Goal: Information Seeking & Learning: Understand process/instructions

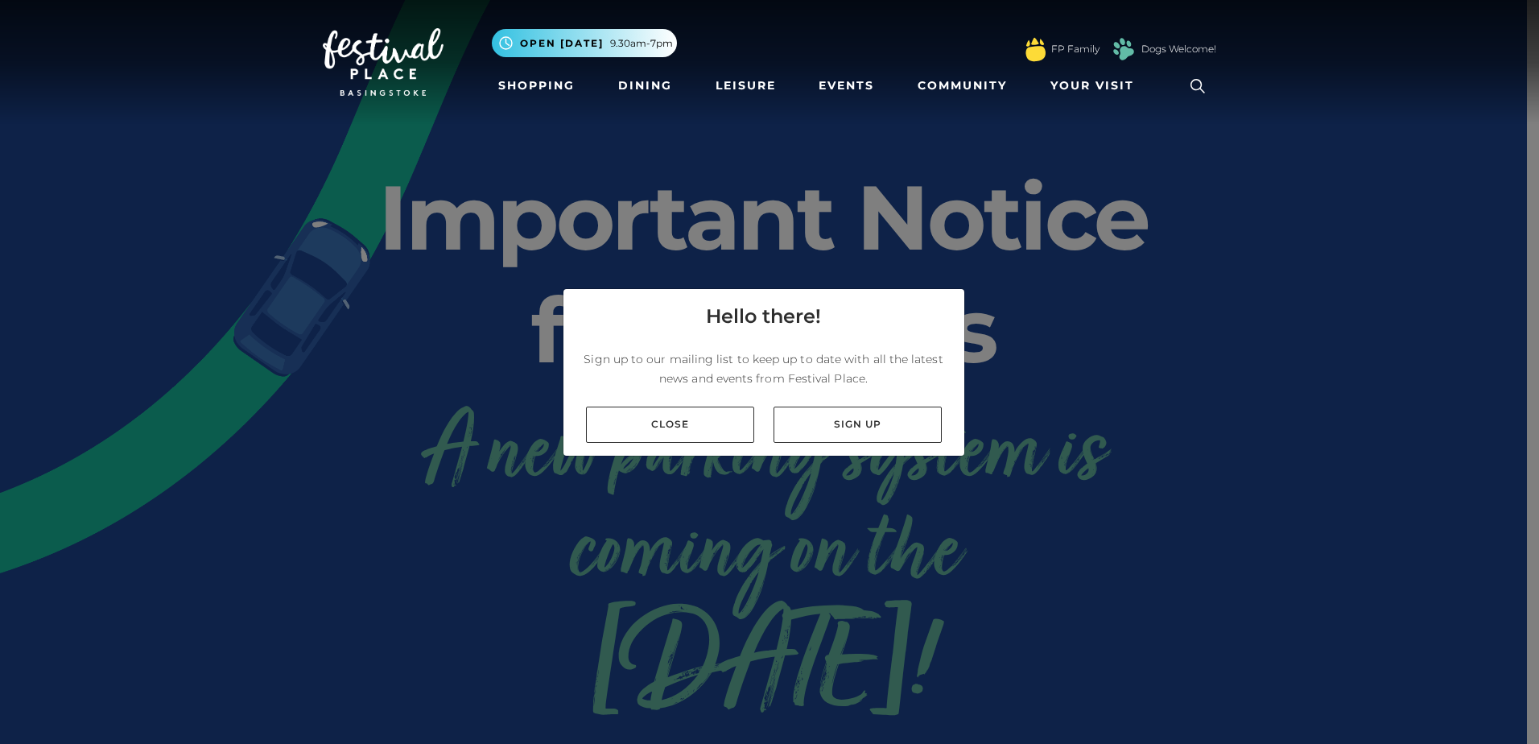
click at [678, 440] on link "Close" at bounding box center [670, 424] width 168 height 36
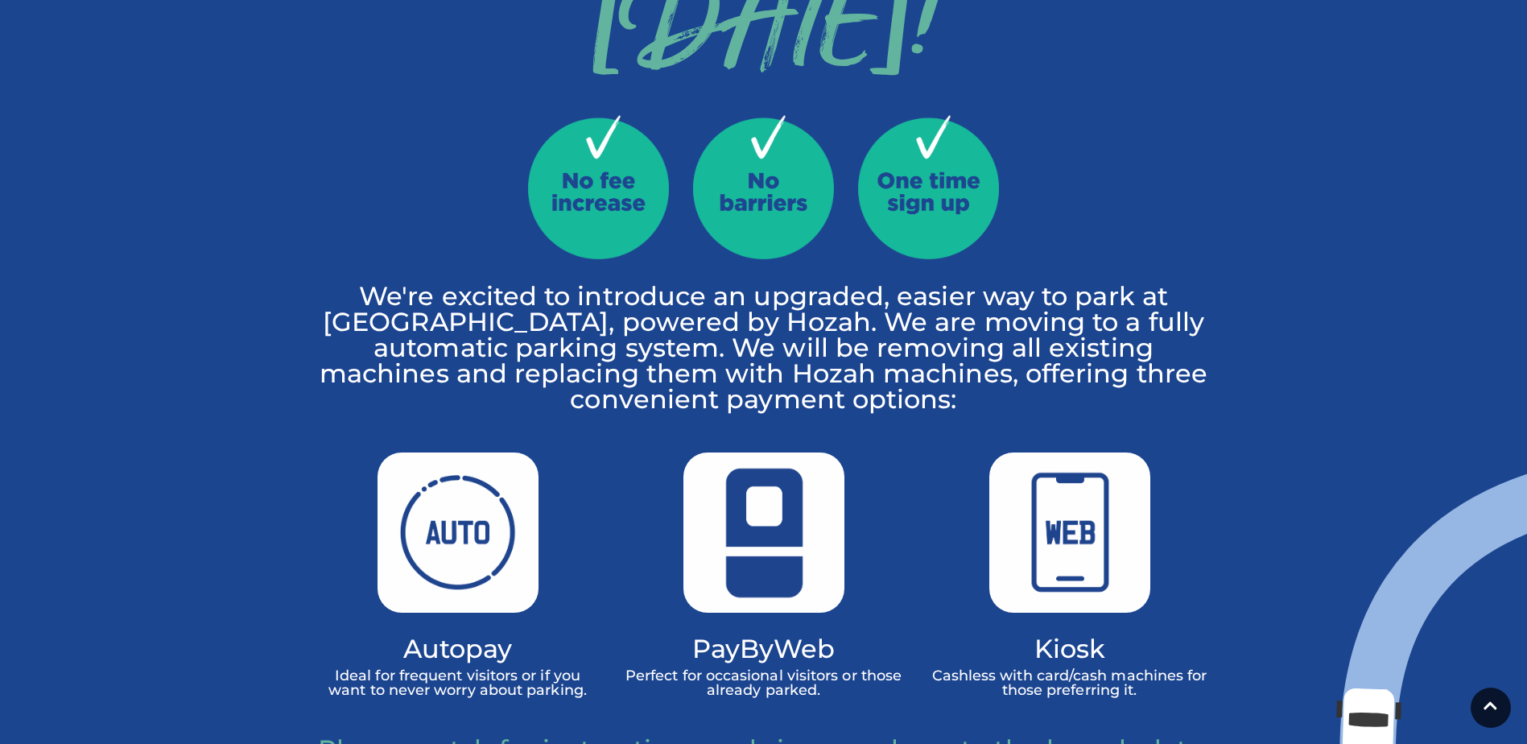
scroll to position [402, 0]
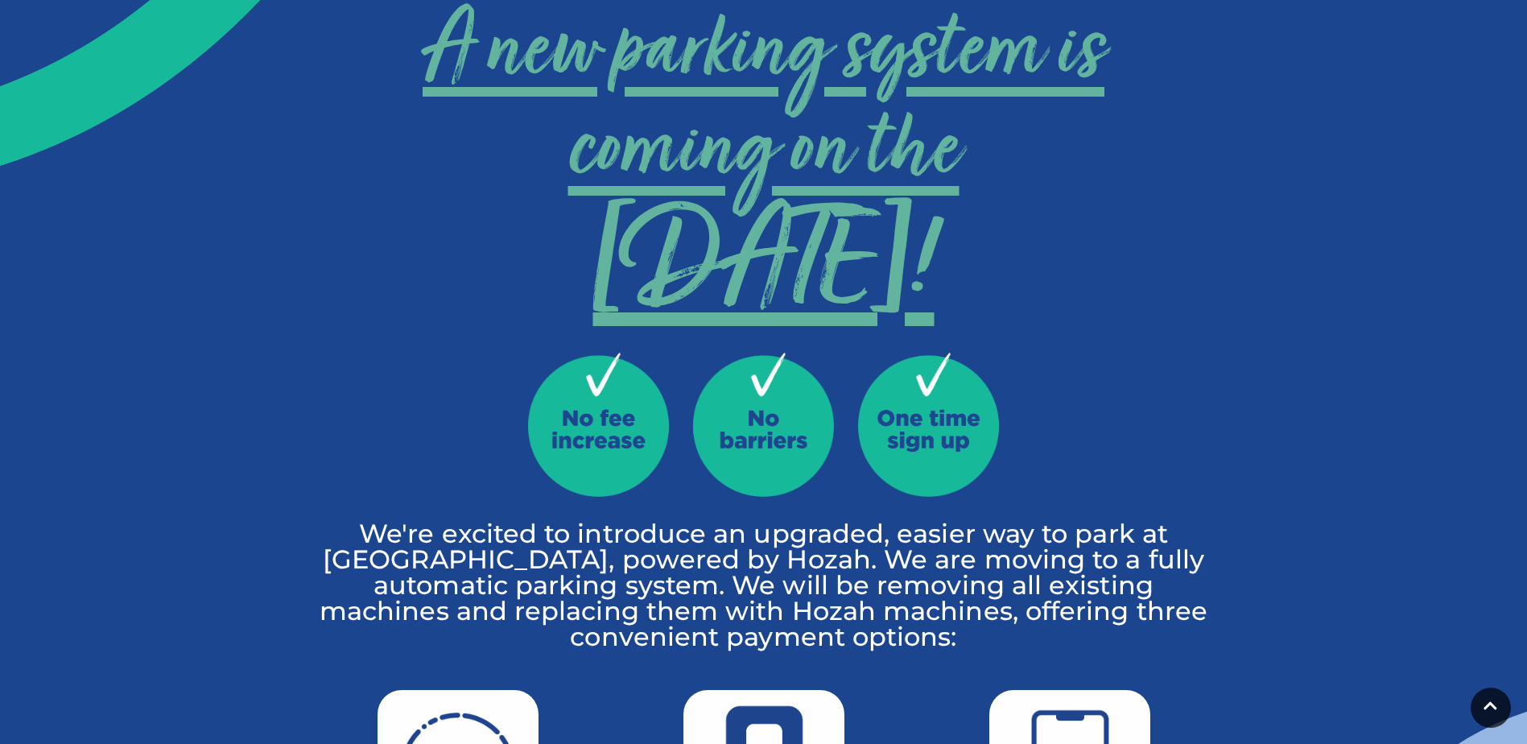
click at [770, 284] on span "[DATE]!" at bounding box center [763, 267] width 893 height 89
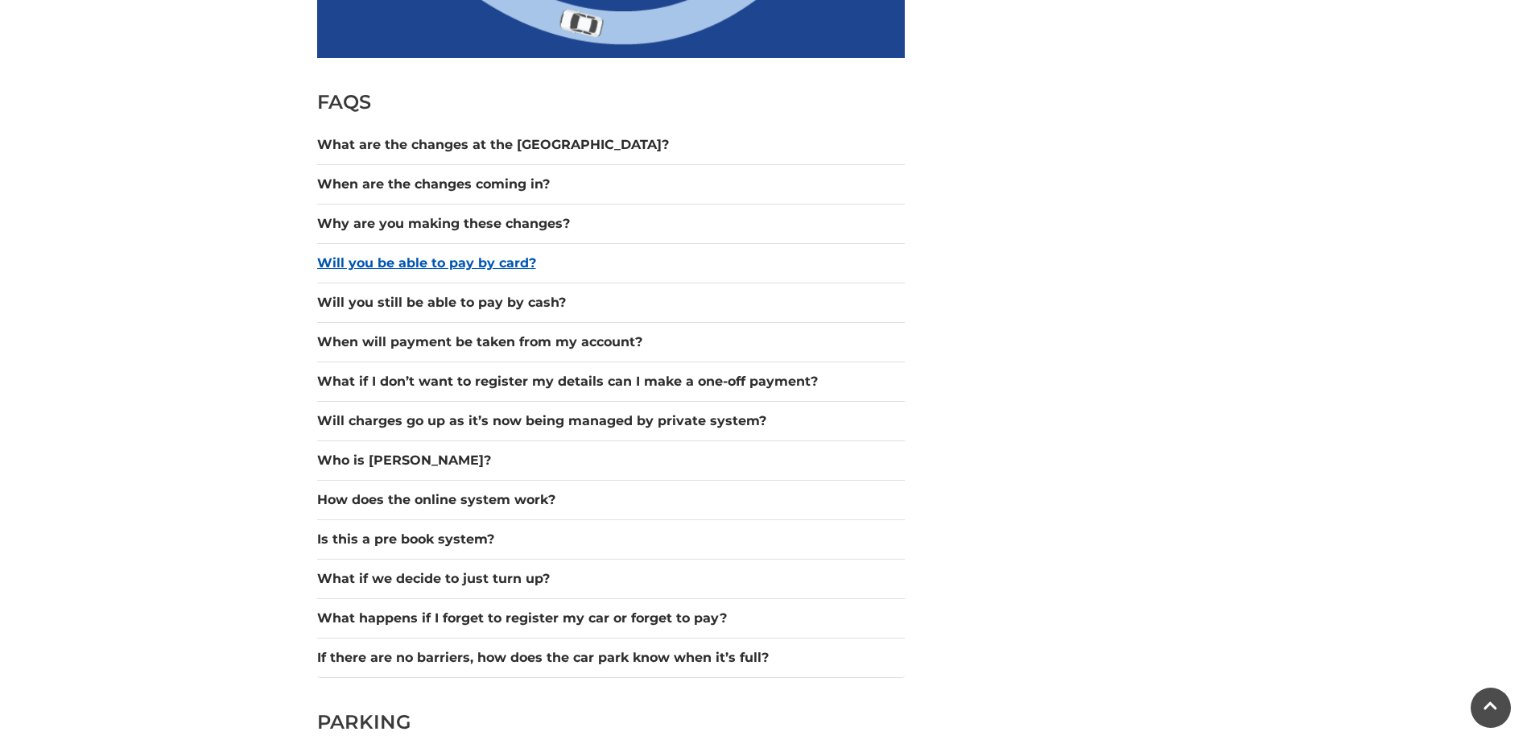
scroll to position [1368, 0]
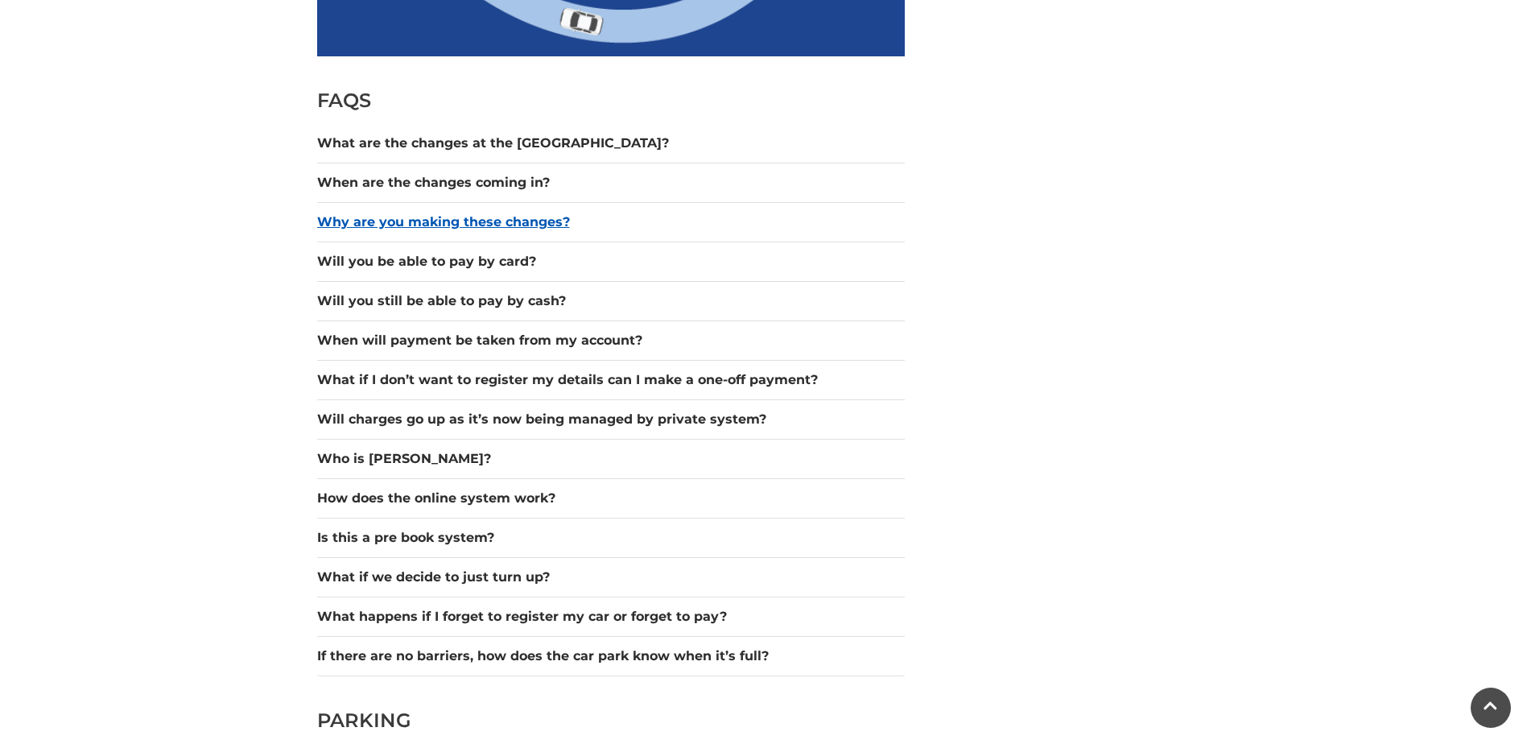
click at [443, 226] on button "Why are you making these changes?" at bounding box center [610, 221] width 587 height 19
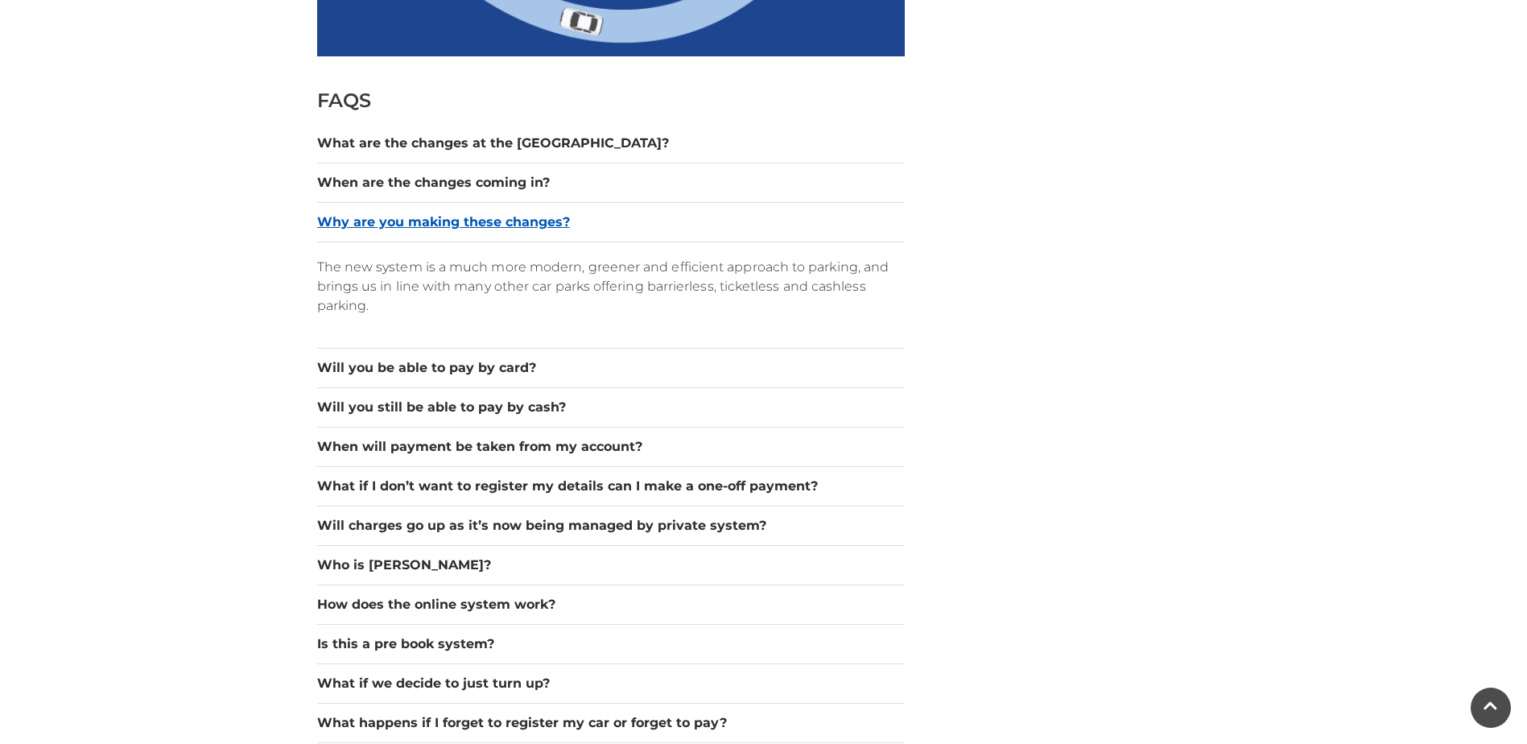
click at [481, 221] on button "Why are you making these changes?" at bounding box center [610, 221] width 587 height 19
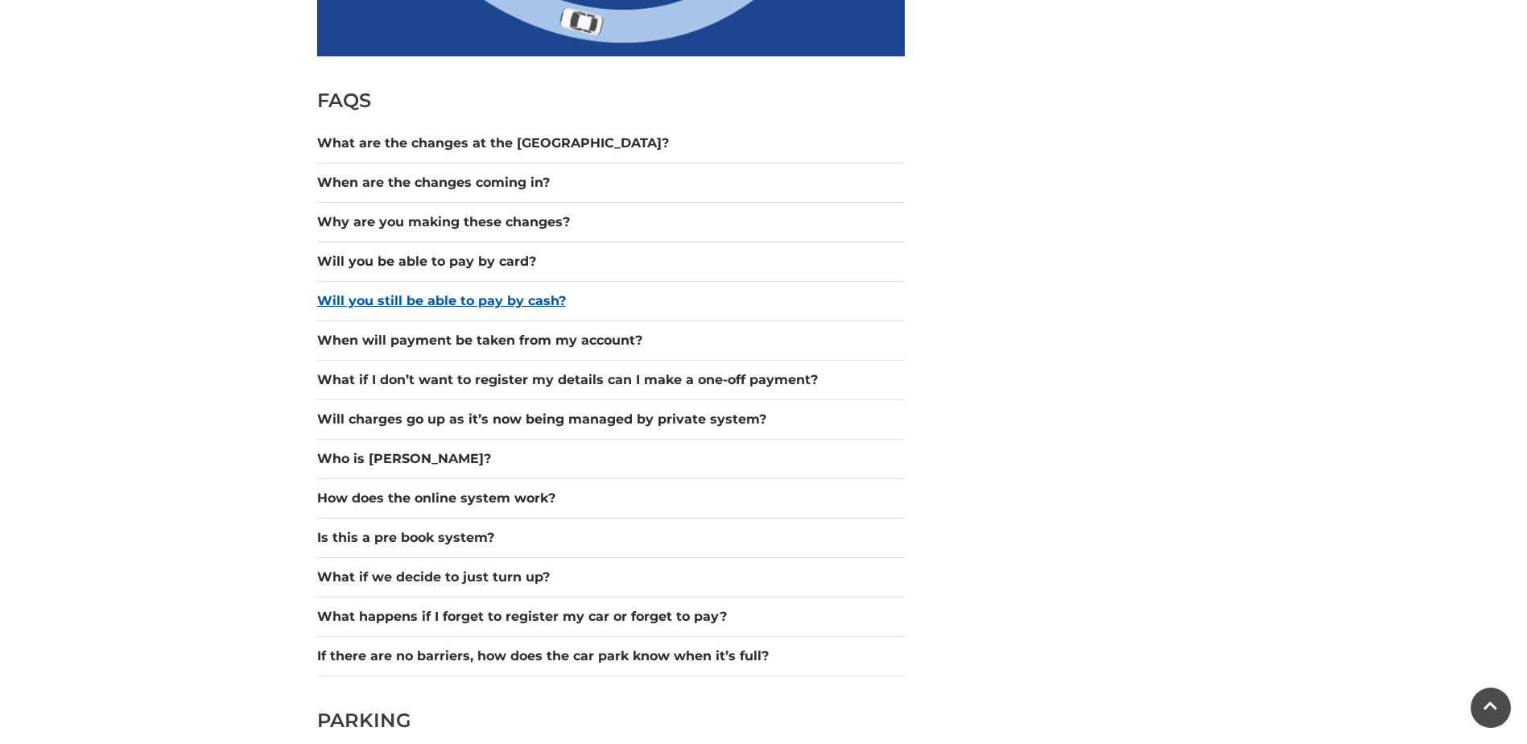
click at [409, 310] on button "Will you still be able to pay by cash?" at bounding box center [610, 300] width 587 height 19
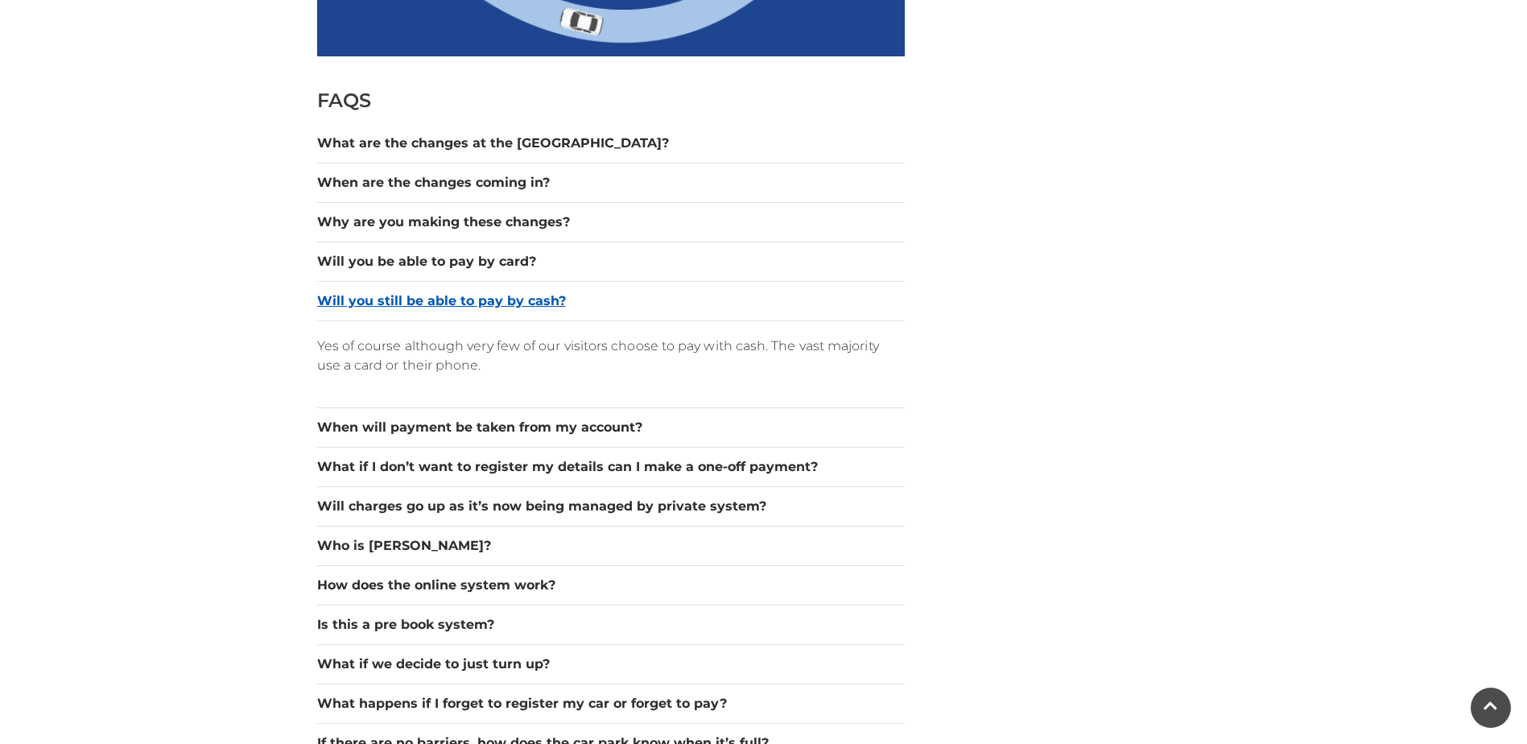
click at [421, 305] on button "Will you still be able to pay by cash?" at bounding box center [610, 300] width 587 height 19
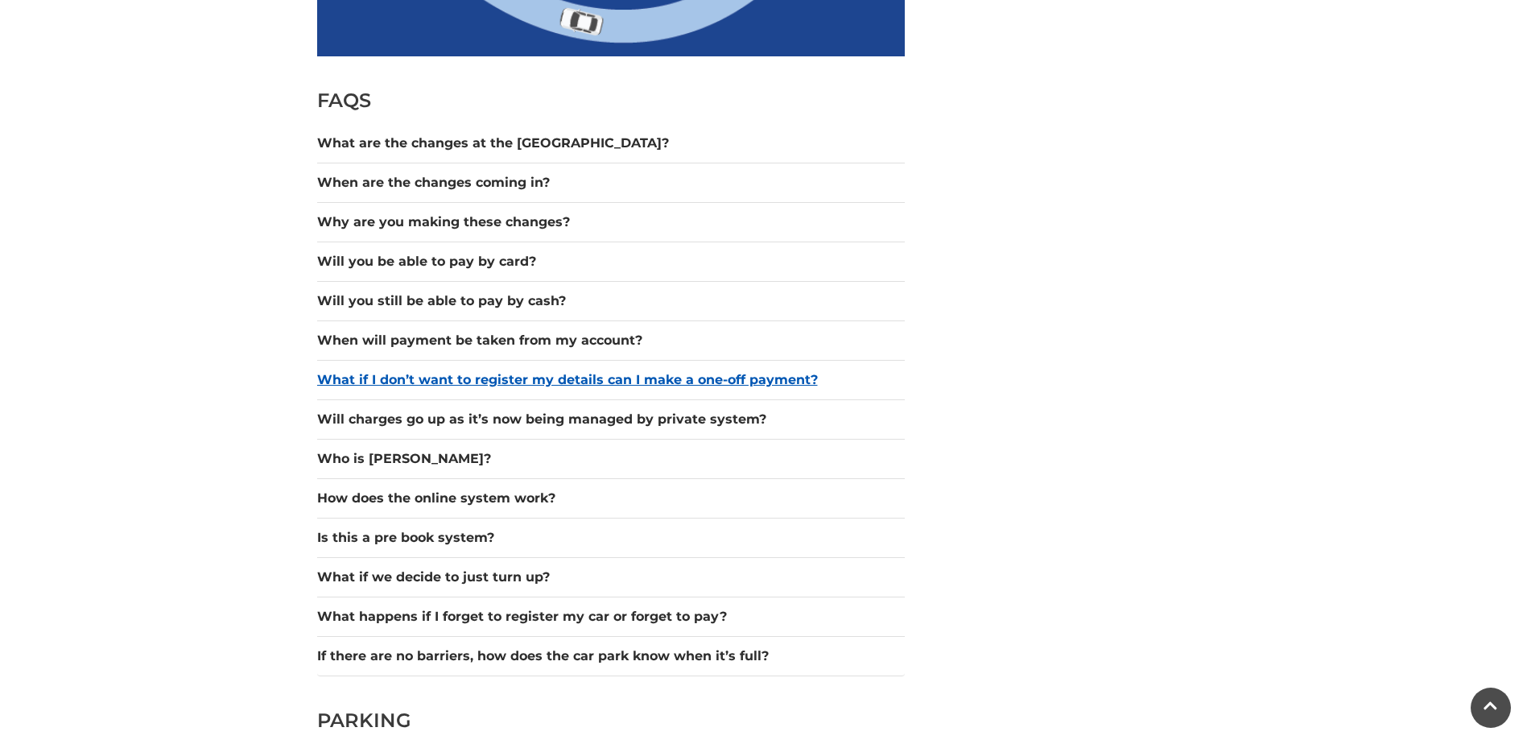
click at [501, 371] on button "What if I don’t want to register my details can I make a one-off payment?" at bounding box center [610, 379] width 587 height 19
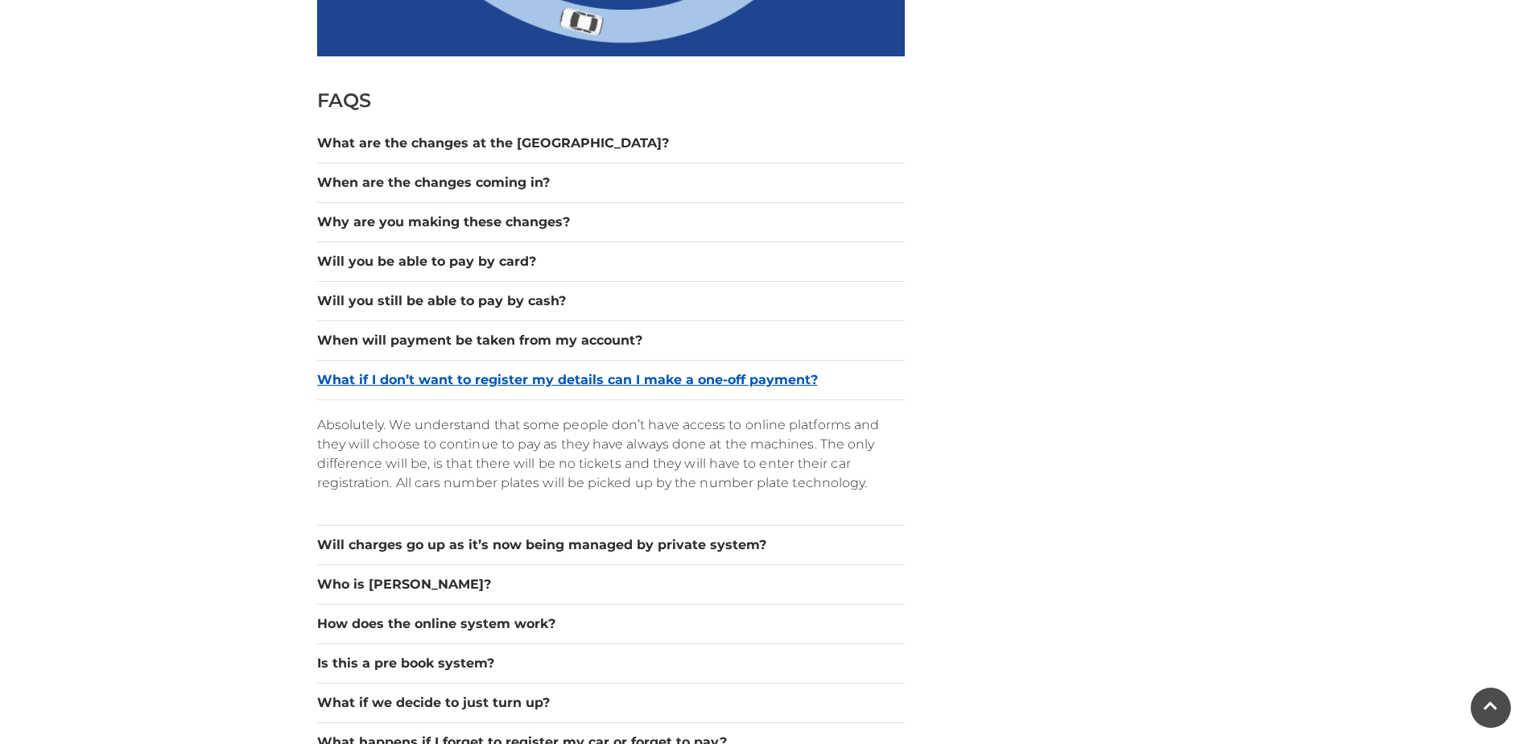
click at [502, 371] on button "What if I don’t want to register my details can I make a one-off payment?" at bounding box center [610, 379] width 587 height 19
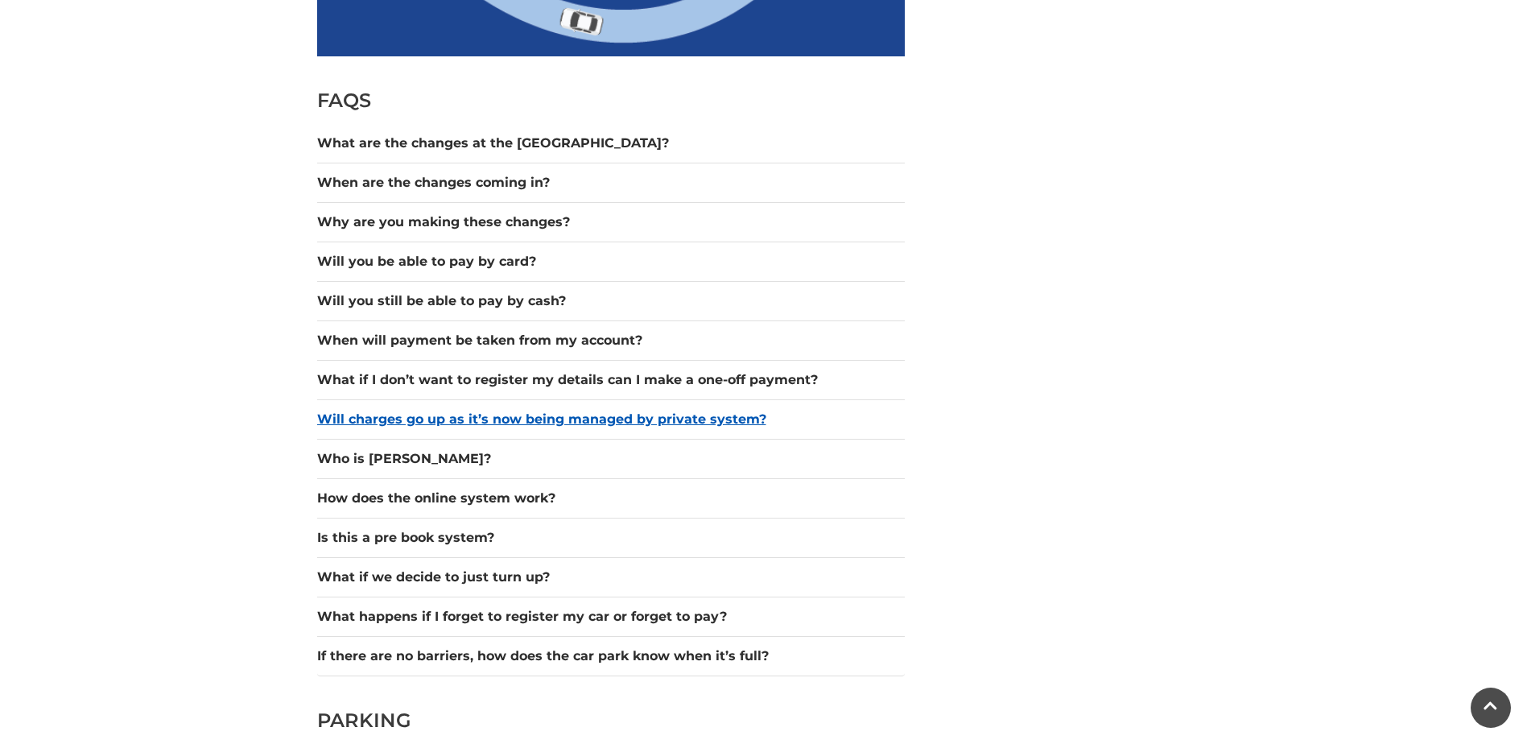
click at [508, 419] on button "Will charges go up as it’s now being managed by private system?" at bounding box center [610, 419] width 587 height 19
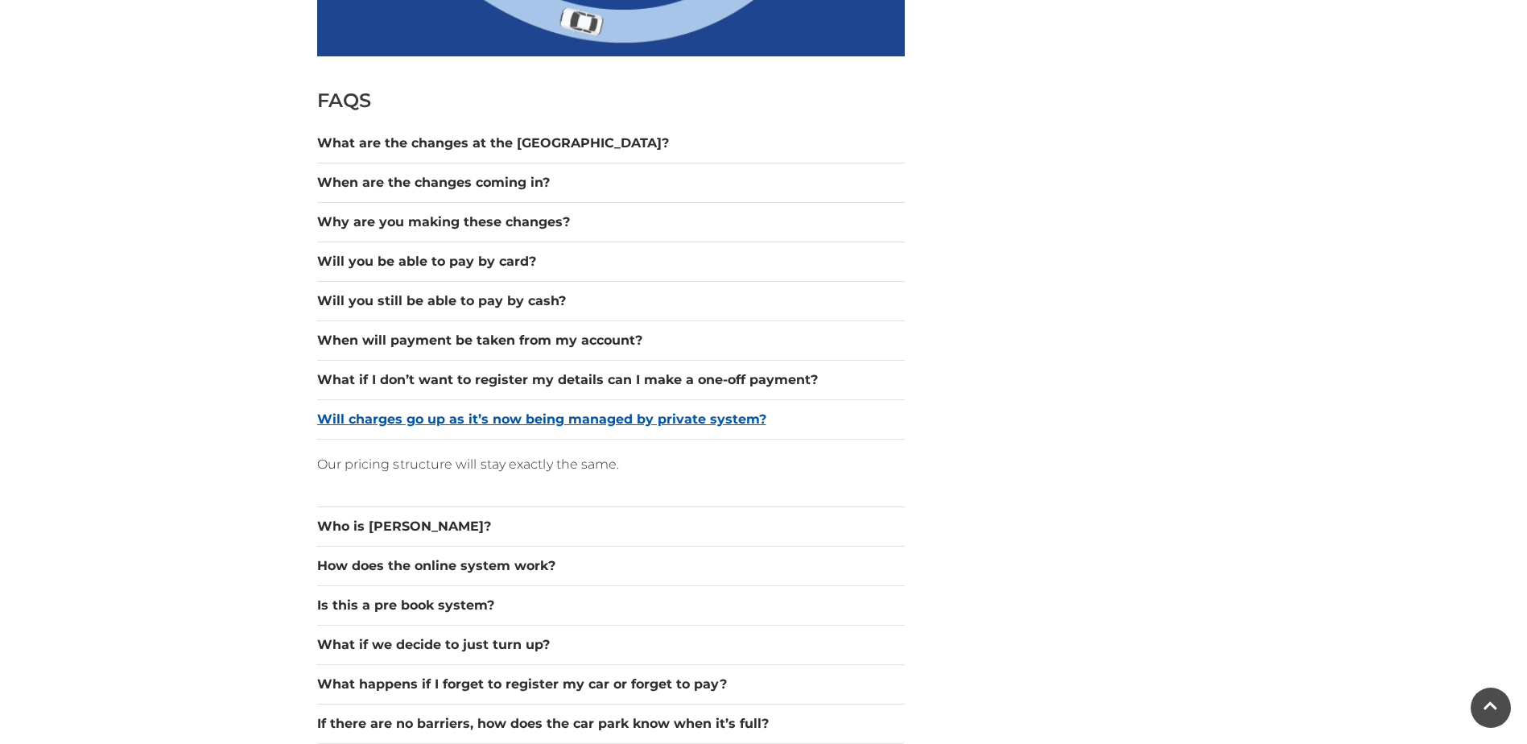
click at [509, 419] on button "Will charges go up as it’s now being managed by private system?" at bounding box center [610, 419] width 587 height 19
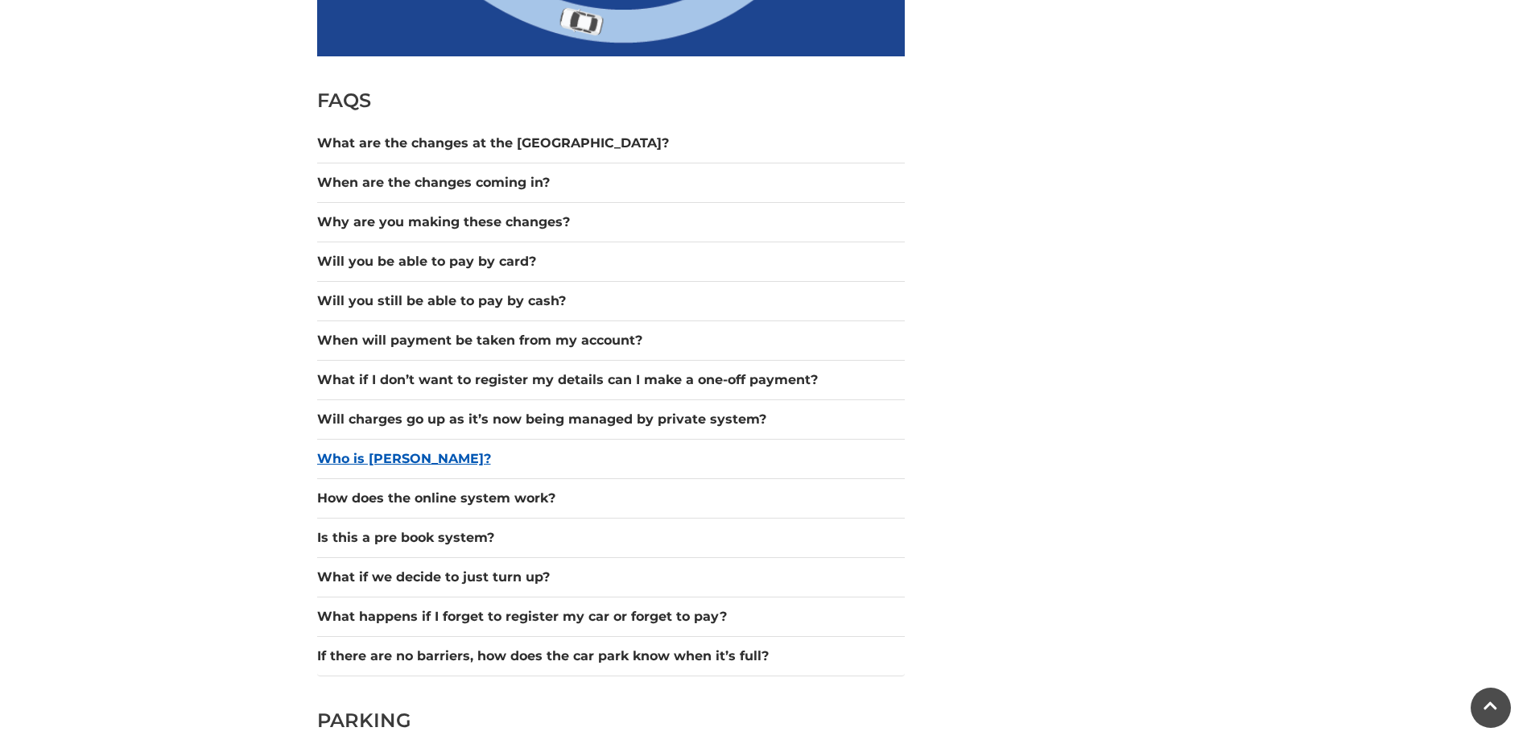
click at [398, 451] on button "Who is Hozah?" at bounding box center [610, 458] width 587 height 19
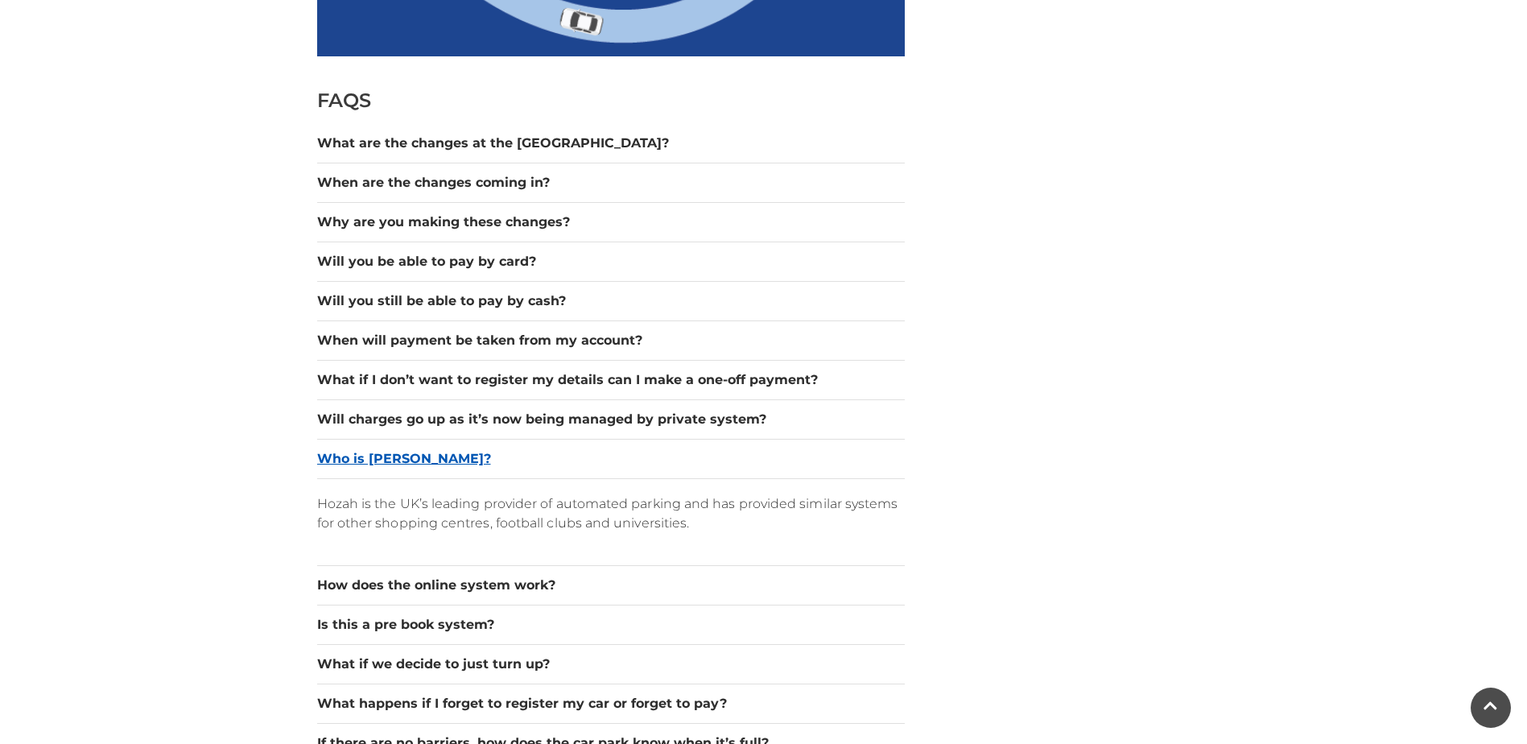
click at [387, 461] on button "Who is Hozah?" at bounding box center [610, 458] width 587 height 19
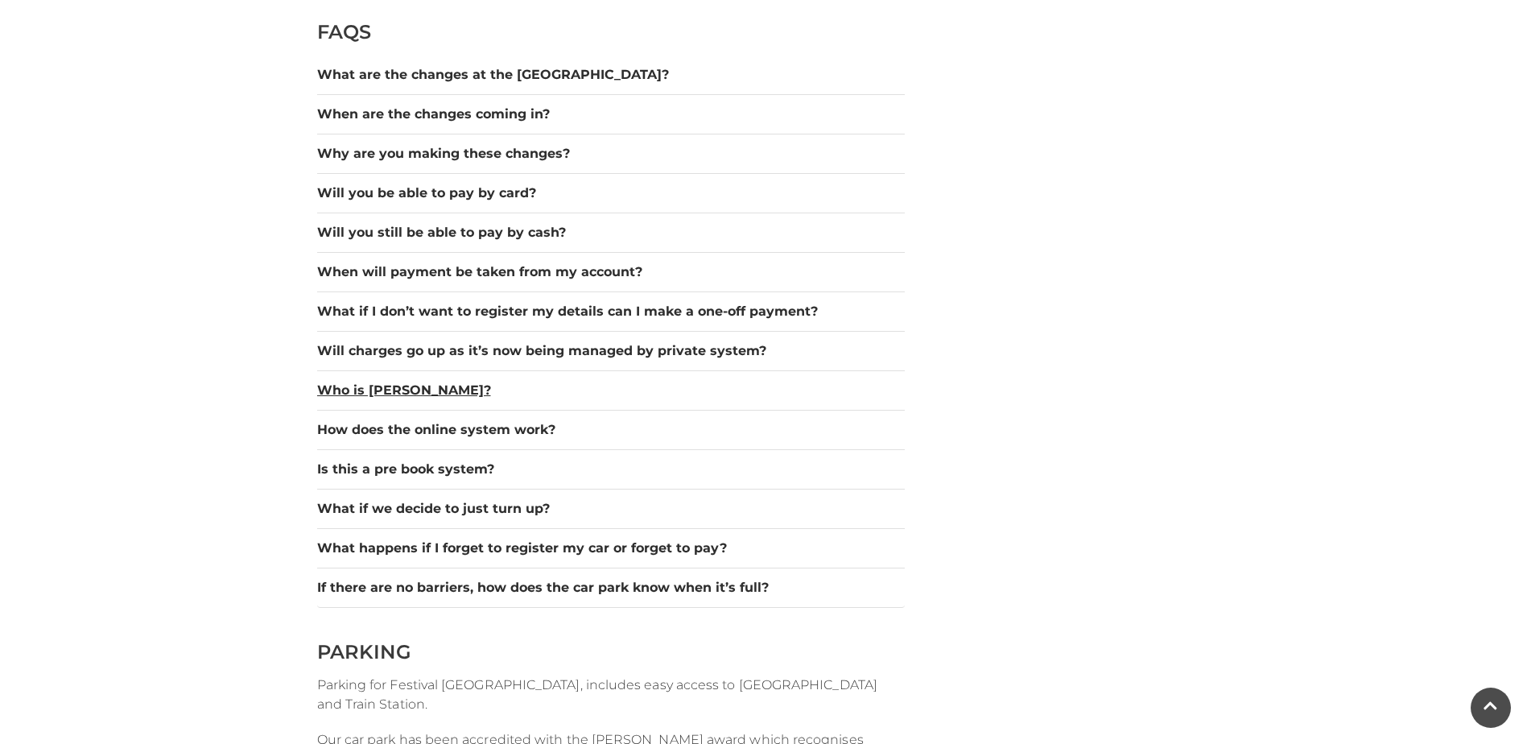
scroll to position [1609, 0]
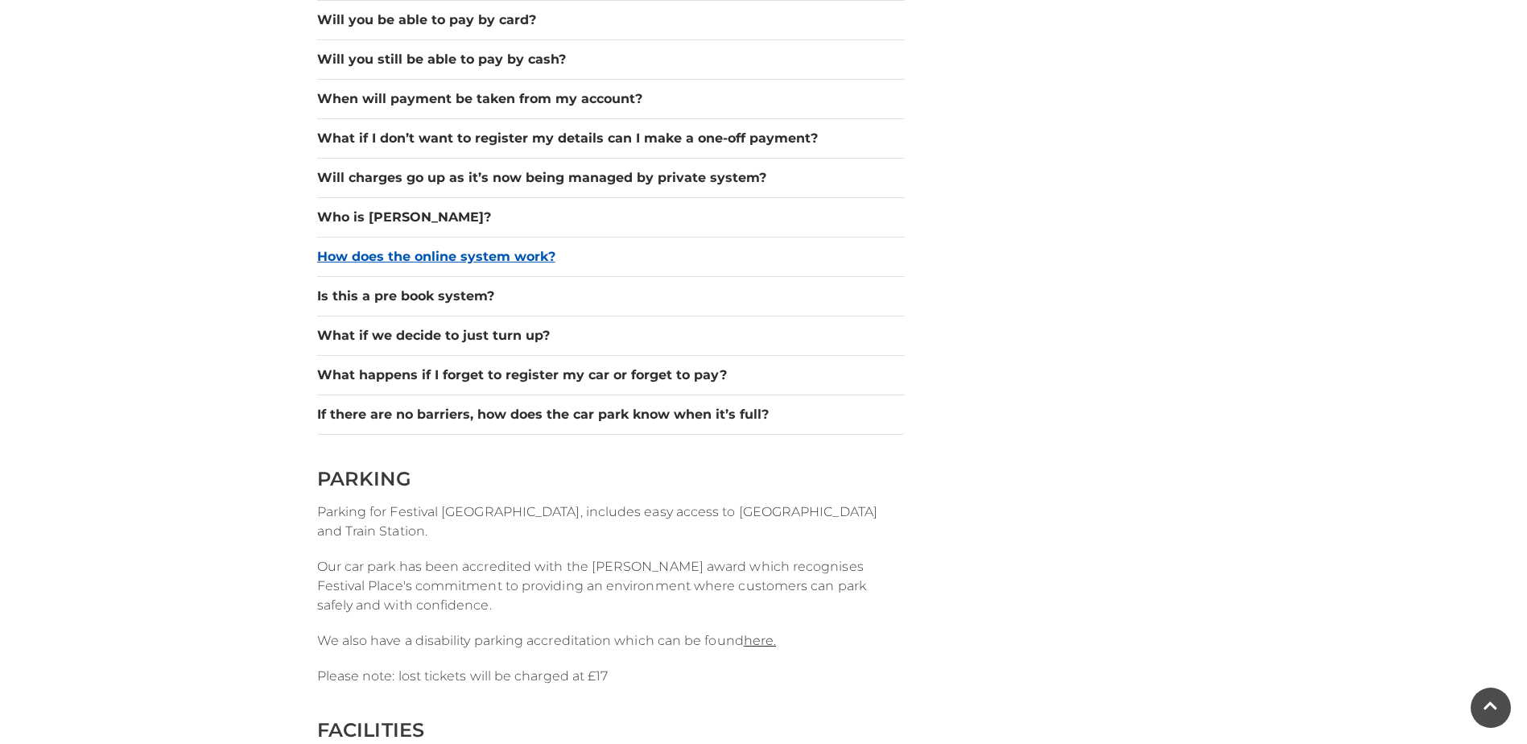
click at [460, 247] on button "How does the online system work?" at bounding box center [610, 256] width 587 height 19
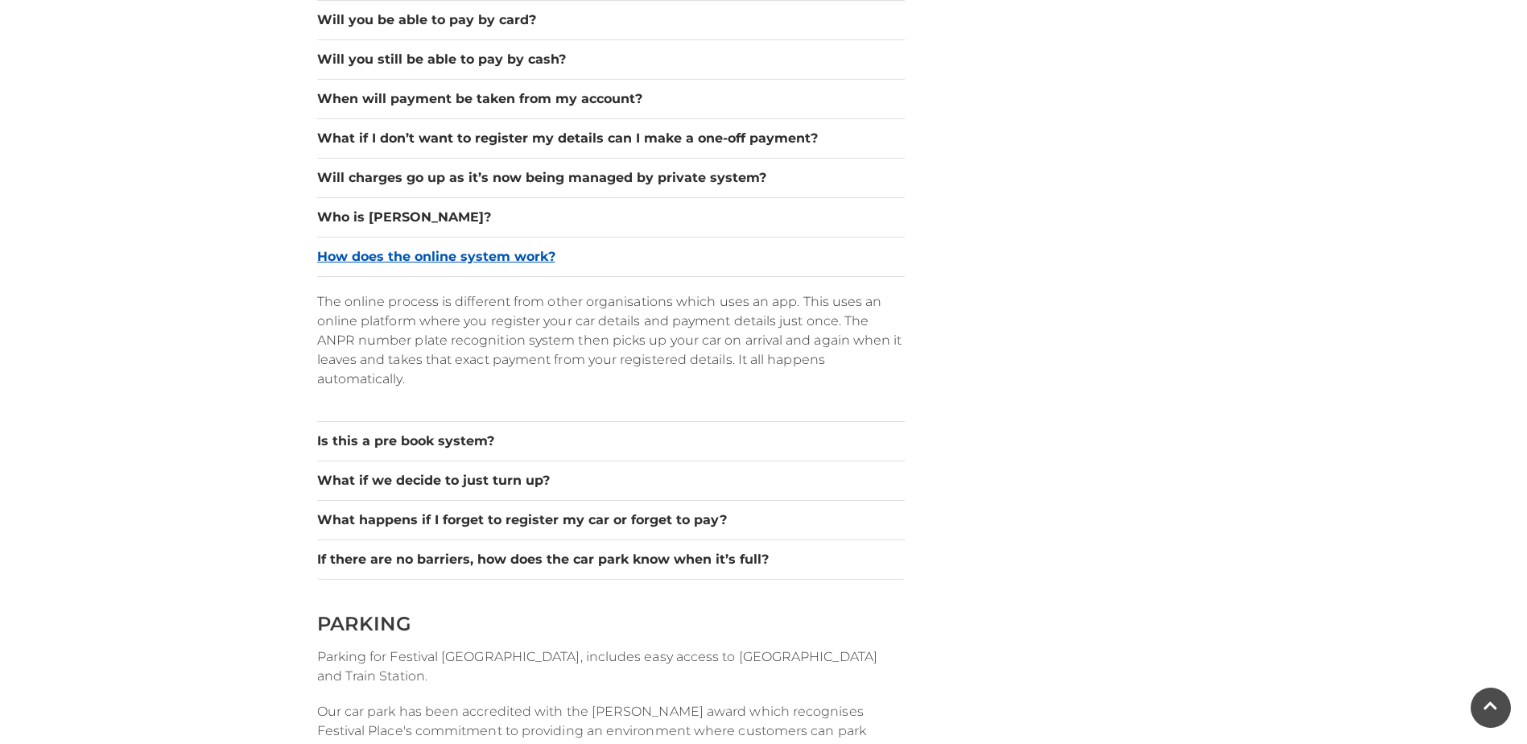
click at [460, 247] on button "How does the online system work?" at bounding box center [610, 256] width 587 height 19
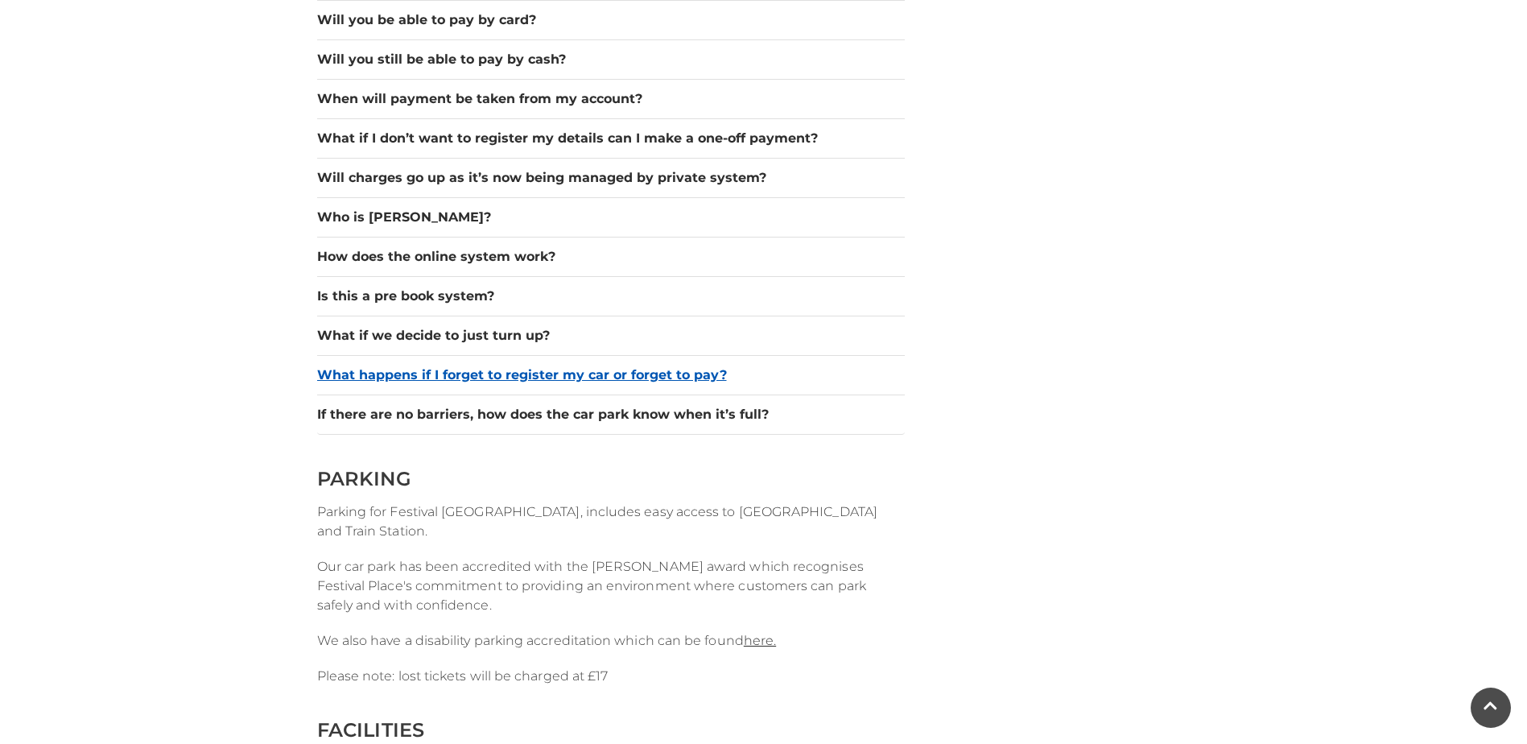
click at [425, 374] on button "What happens if I forget to register my car or forget to pay?" at bounding box center [610, 374] width 587 height 19
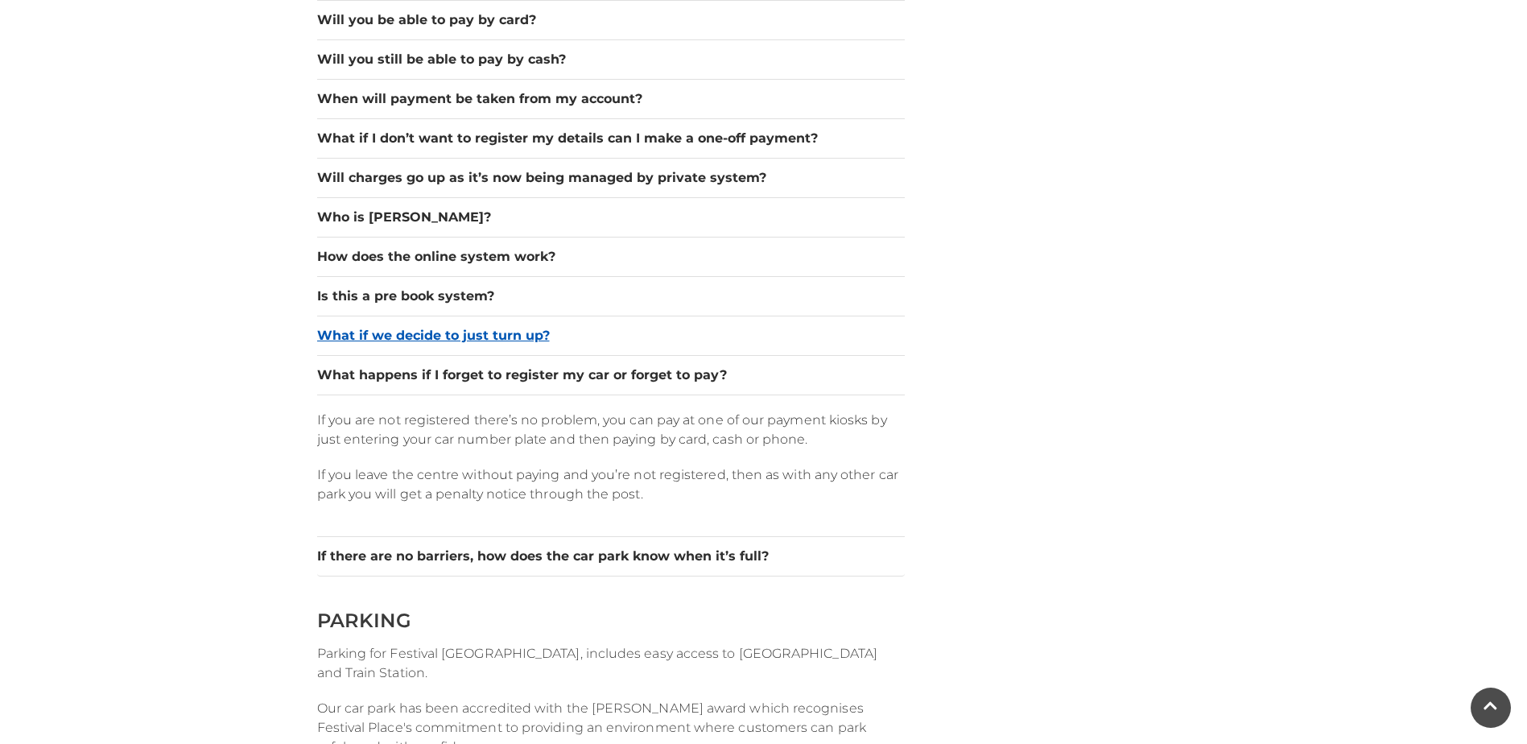
click at [426, 333] on button "What if we decide to just turn up?" at bounding box center [610, 335] width 587 height 19
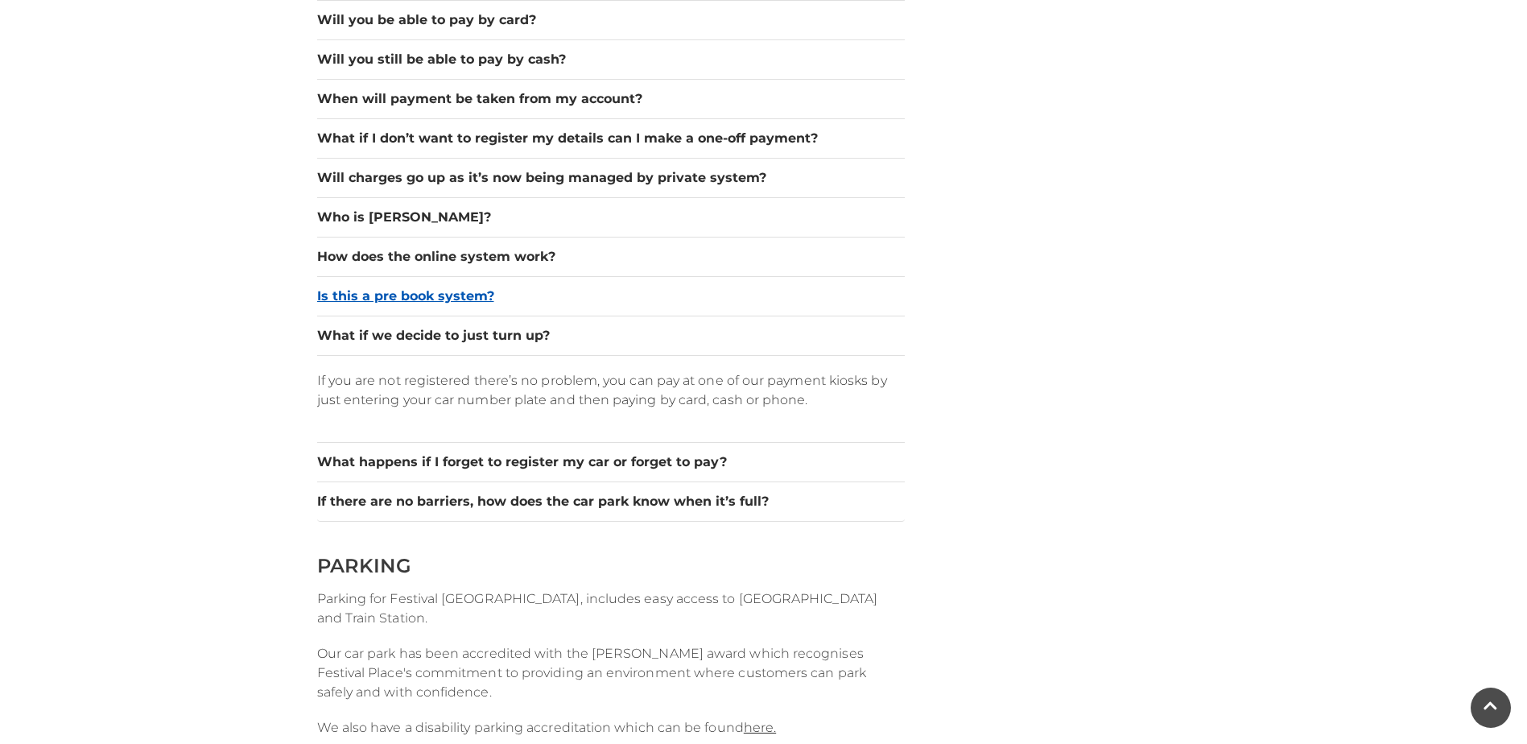
click at [431, 293] on button "Is this a pre book system?" at bounding box center [610, 295] width 587 height 19
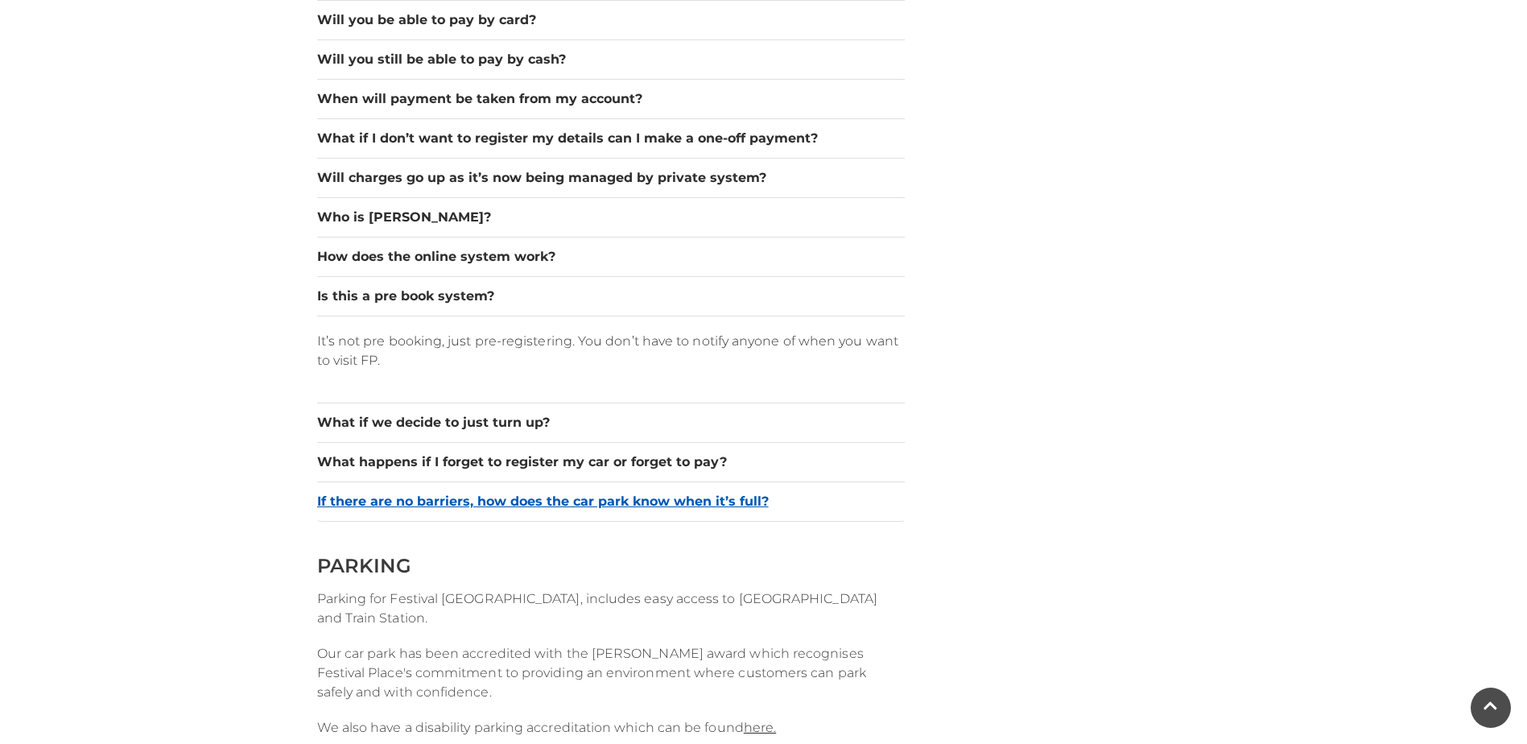
click at [466, 497] on button "If there are no barriers, how does the car park know when it’s full?" at bounding box center [610, 501] width 587 height 19
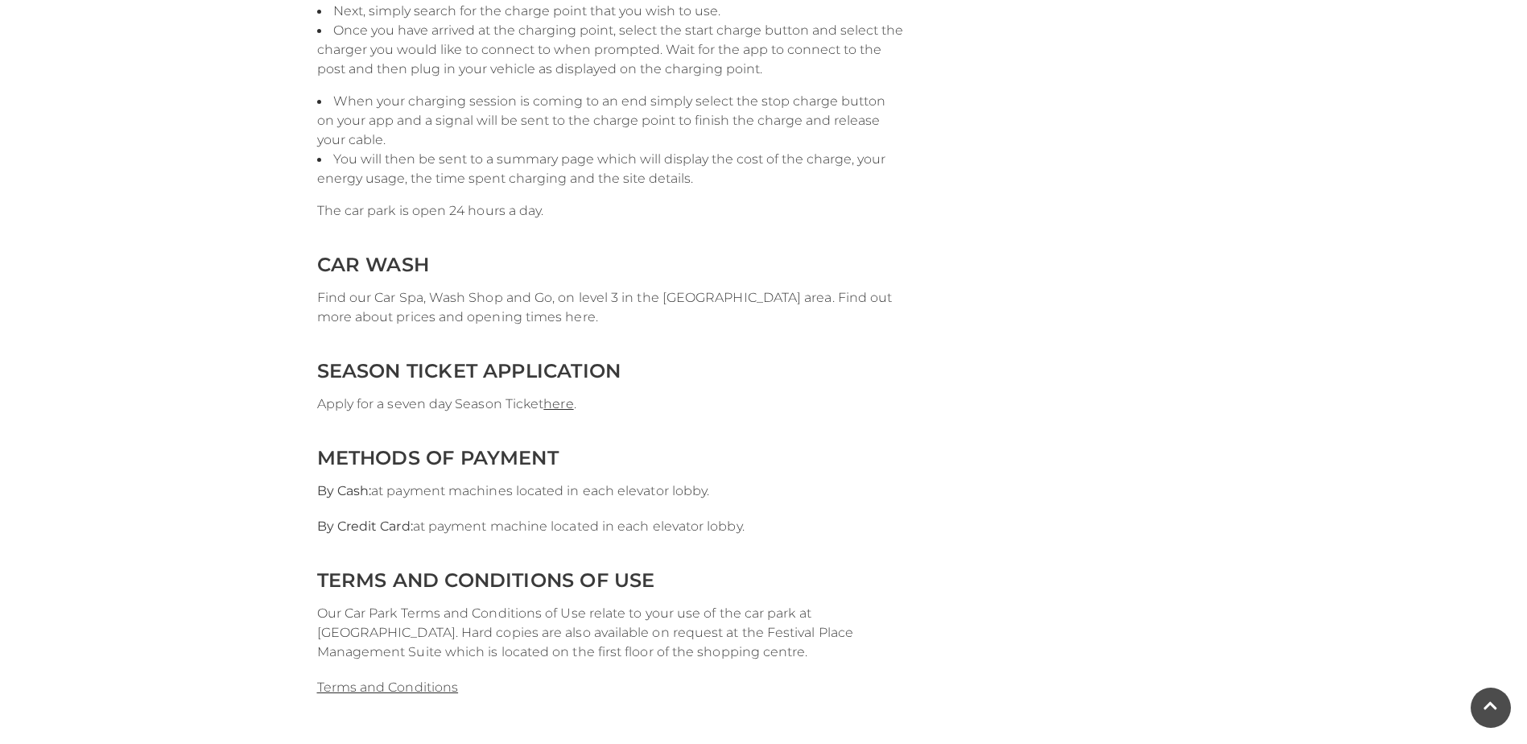
scroll to position [3219, 0]
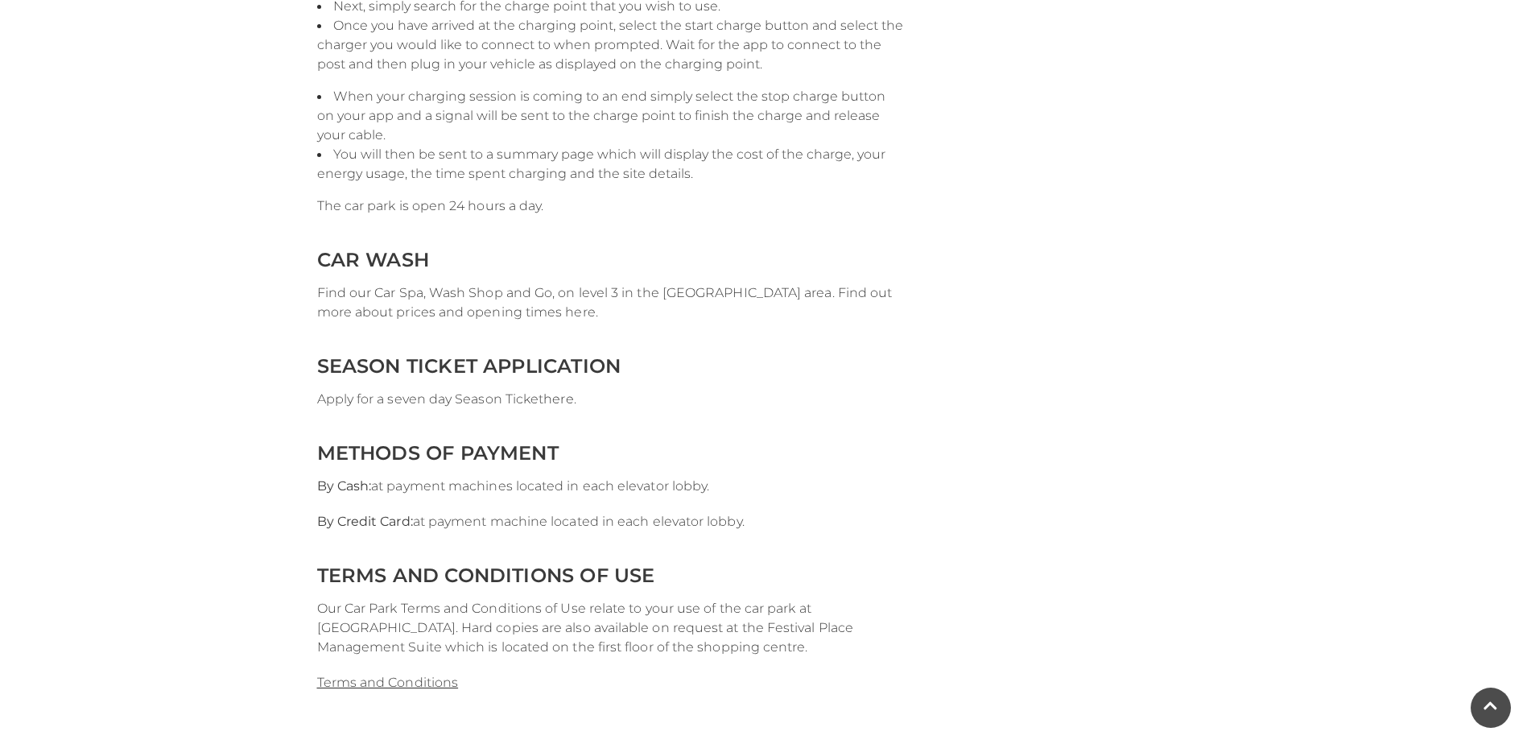
click at [550, 396] on link "here" at bounding box center [558, 398] width 30 height 15
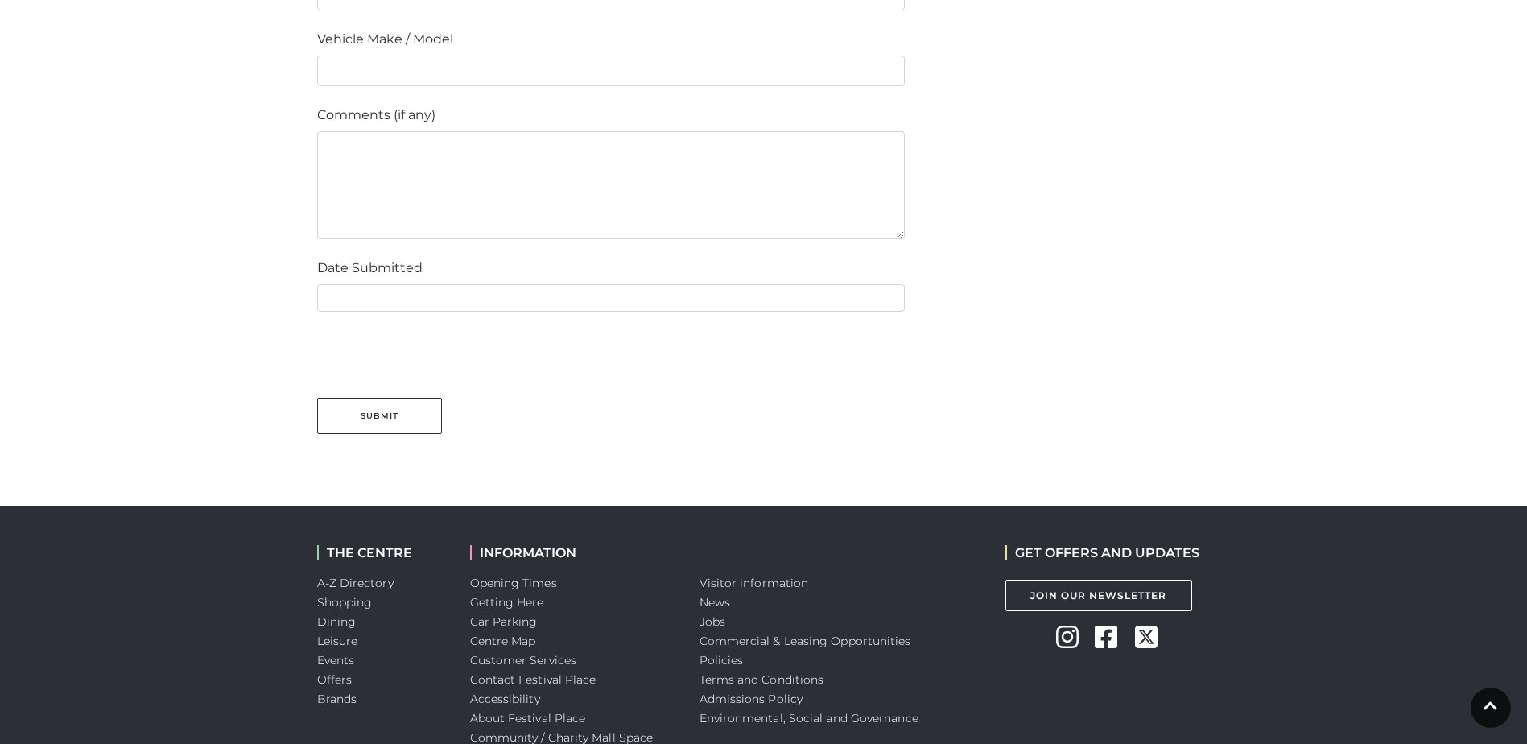
scroll to position [1449, 0]
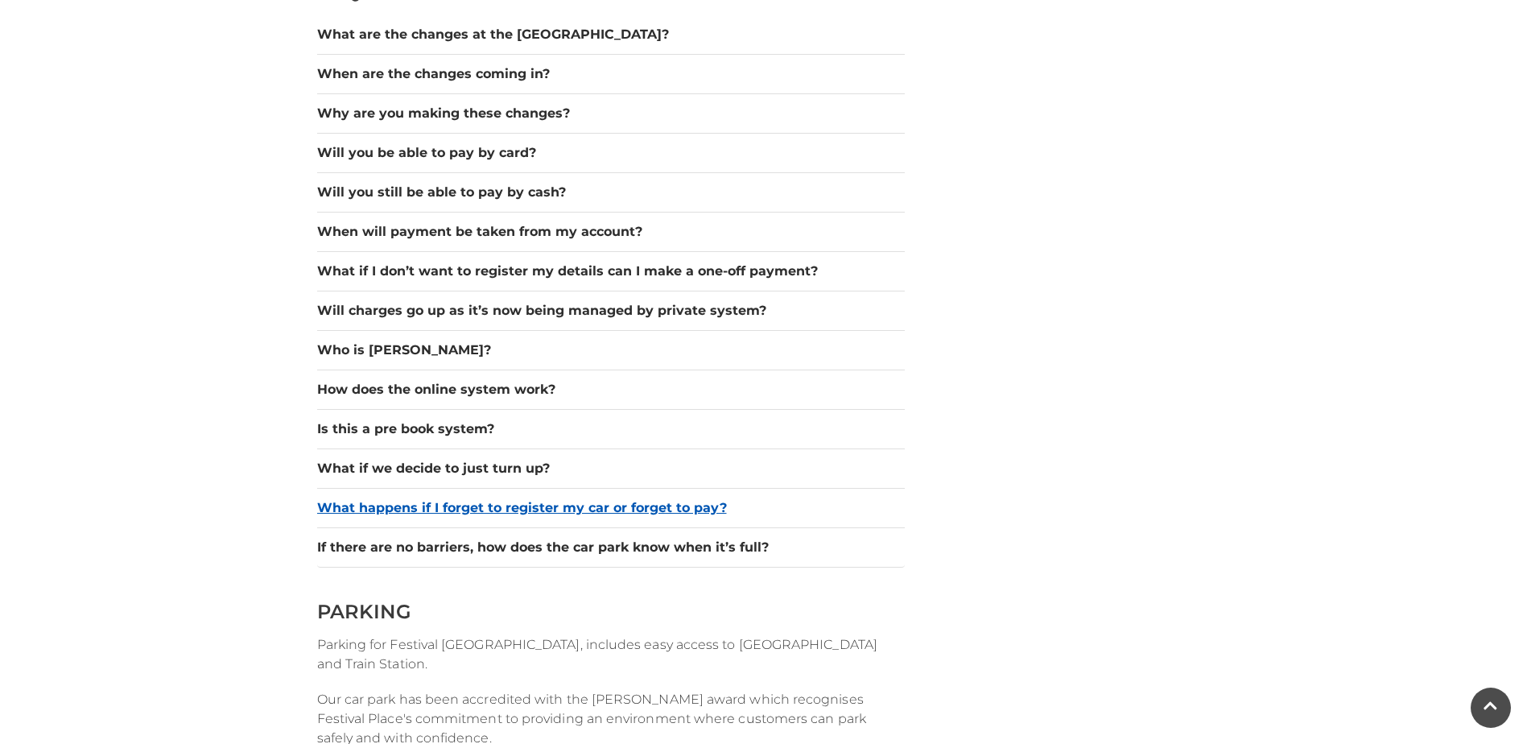
scroll to position [1449, 0]
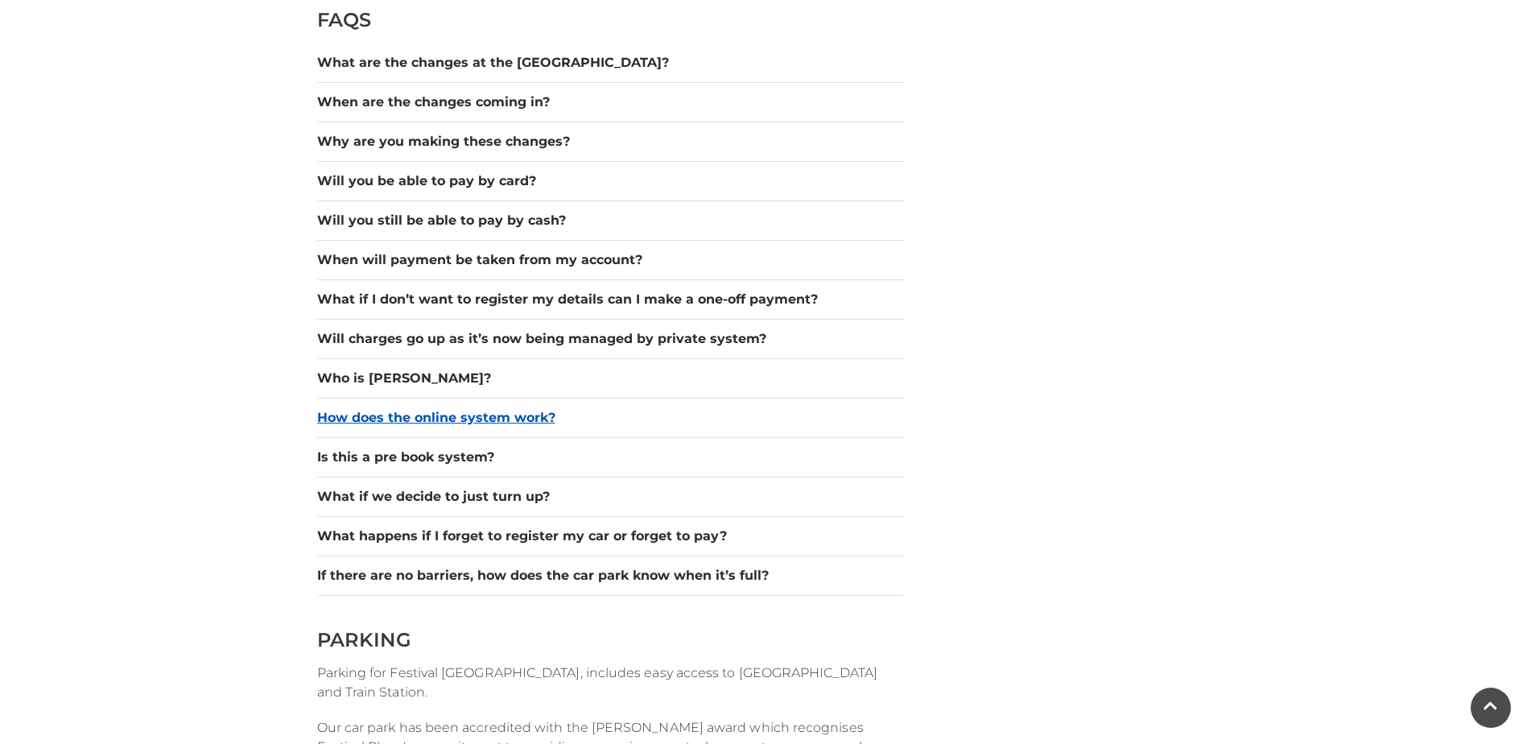
click at [472, 422] on button "How does the online system work?" at bounding box center [610, 417] width 587 height 19
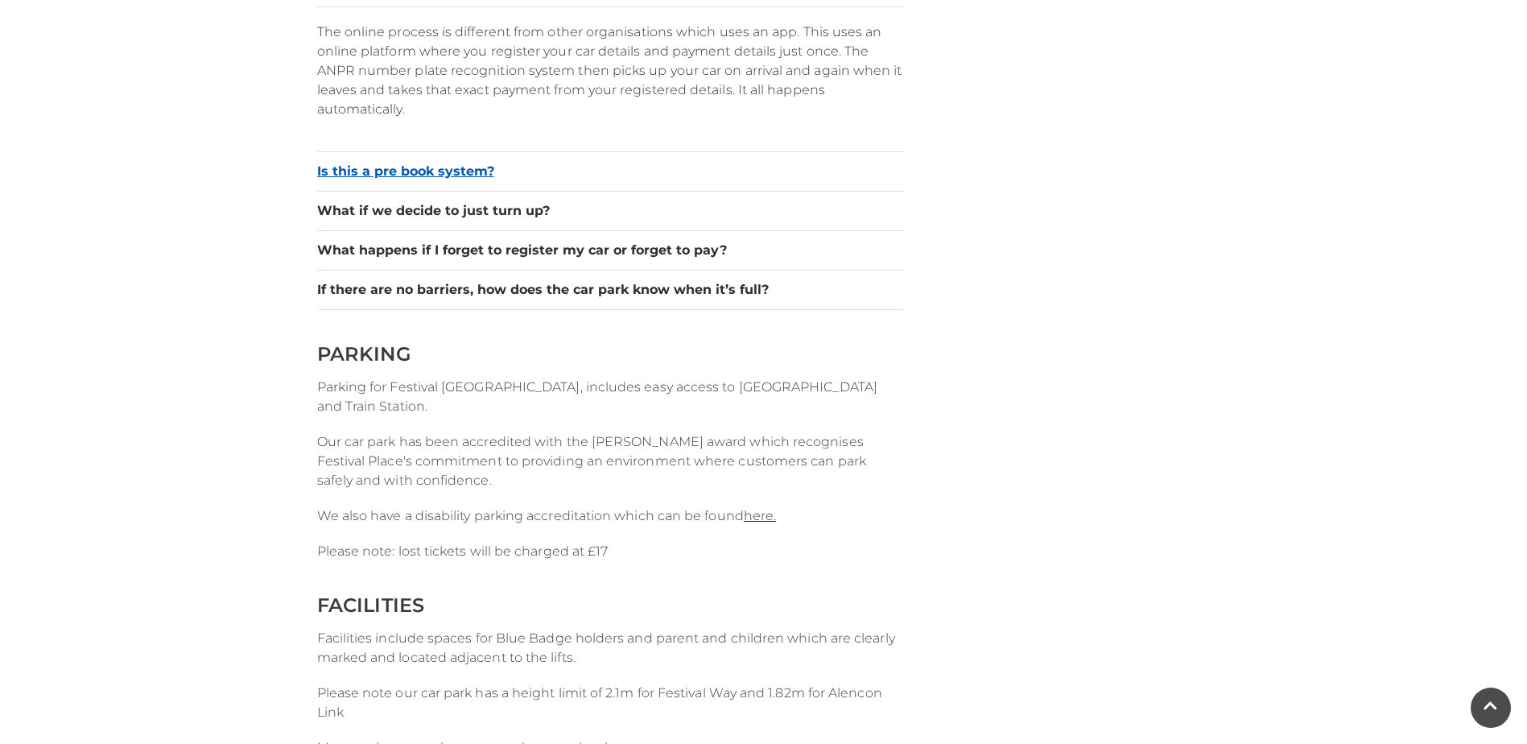
scroll to position [1851, 0]
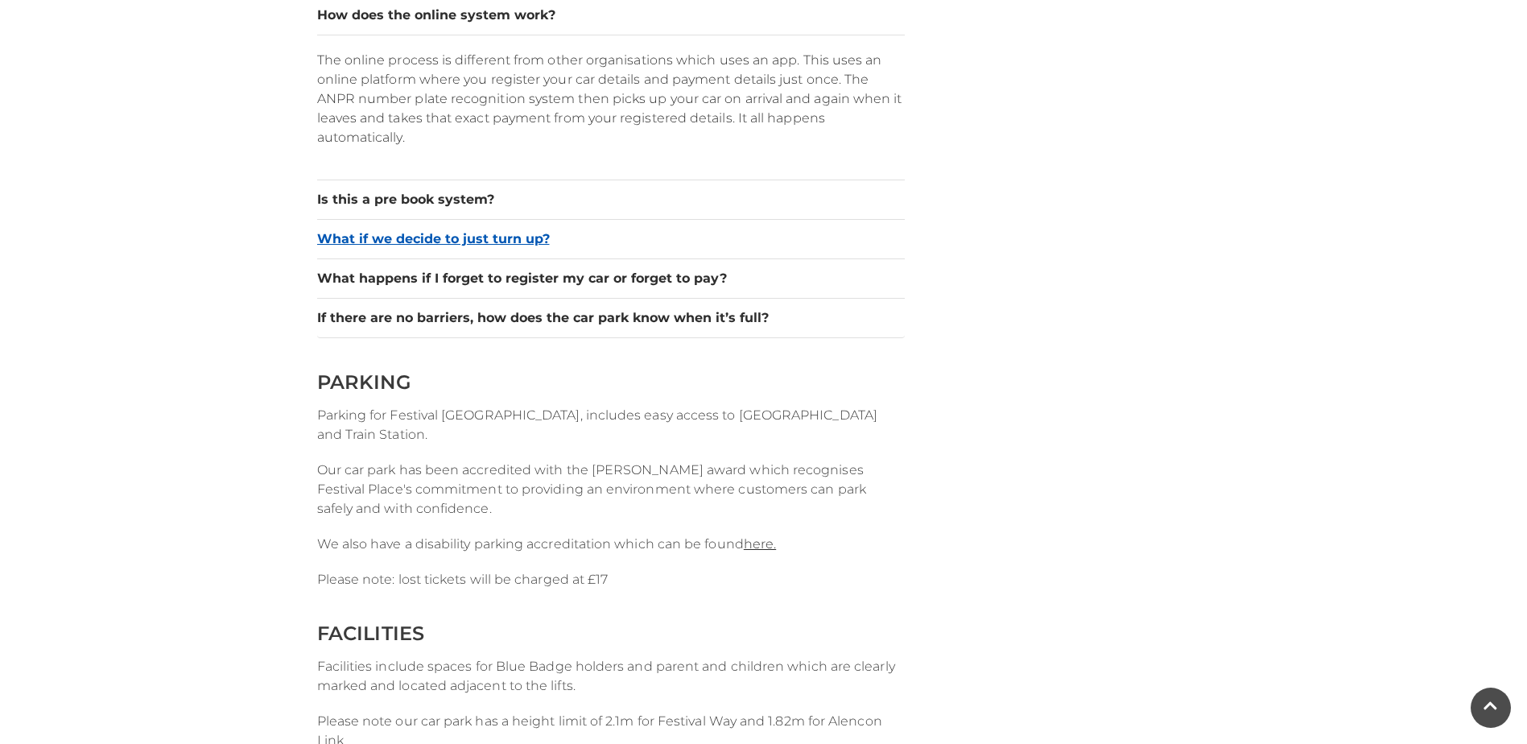
click at [446, 245] on button "What if we decide to just turn up?" at bounding box center [610, 238] width 587 height 19
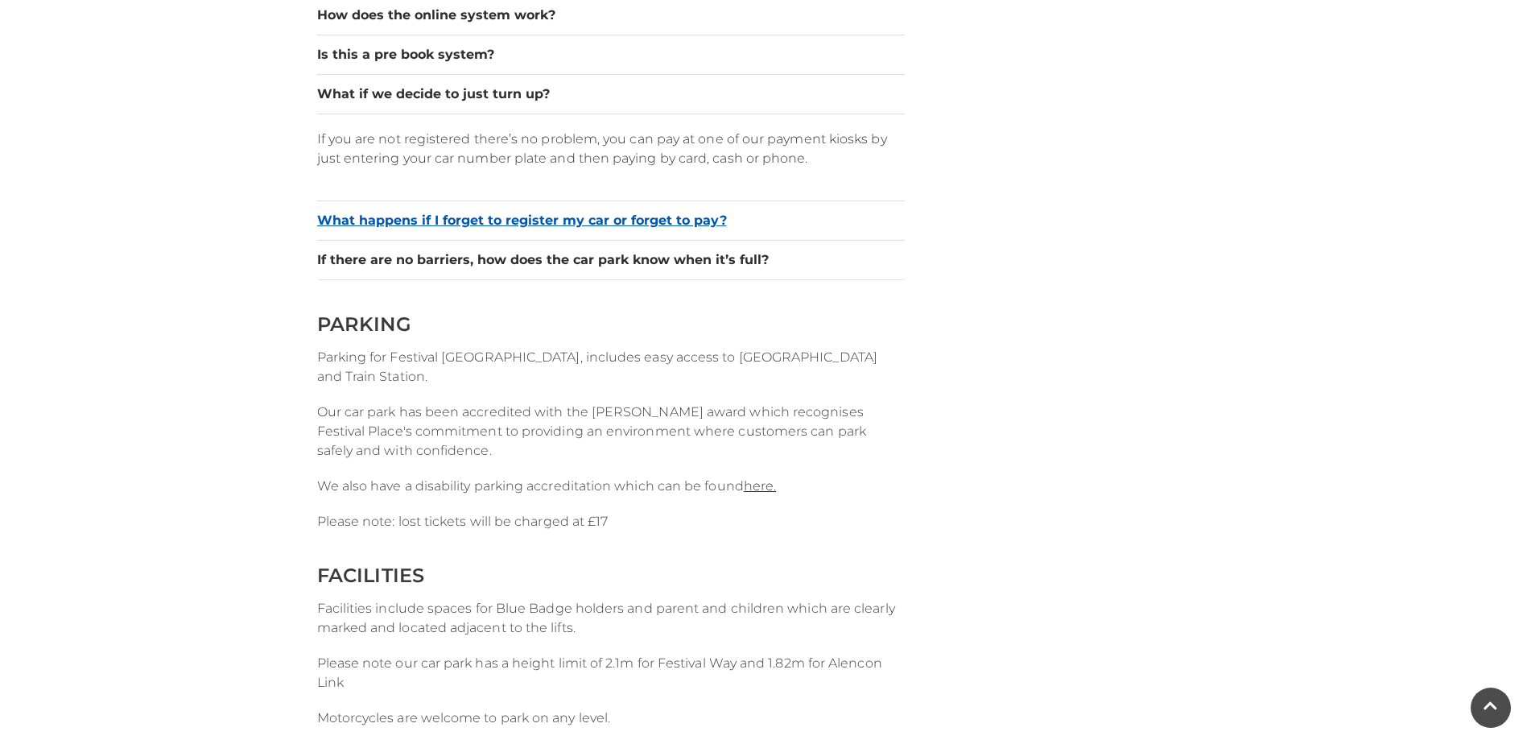
click at [424, 227] on button "What happens if I forget to register my car or forget to pay?" at bounding box center [610, 220] width 587 height 19
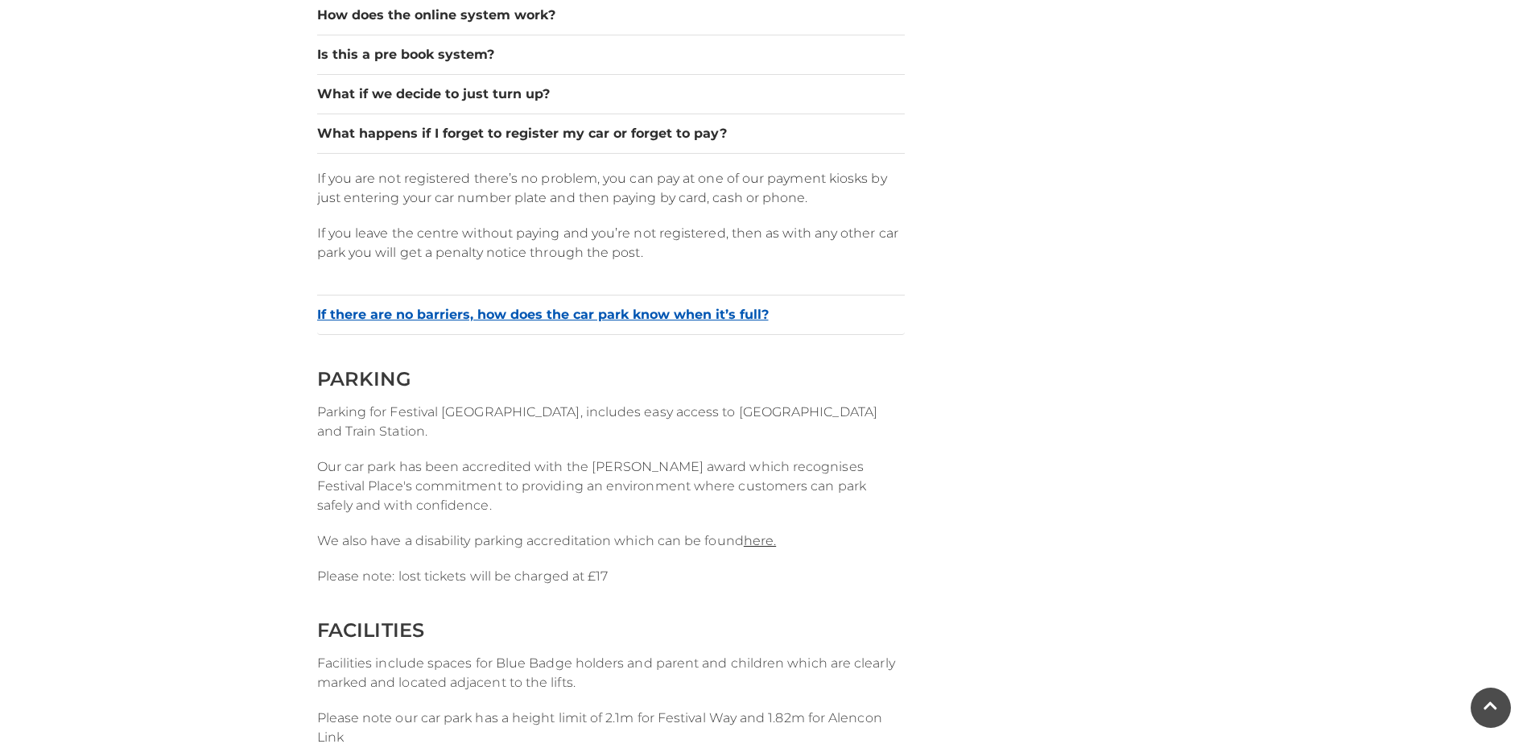
click at [394, 311] on button "If there are no barriers, how does the car park know when it’s full?" at bounding box center [610, 314] width 587 height 19
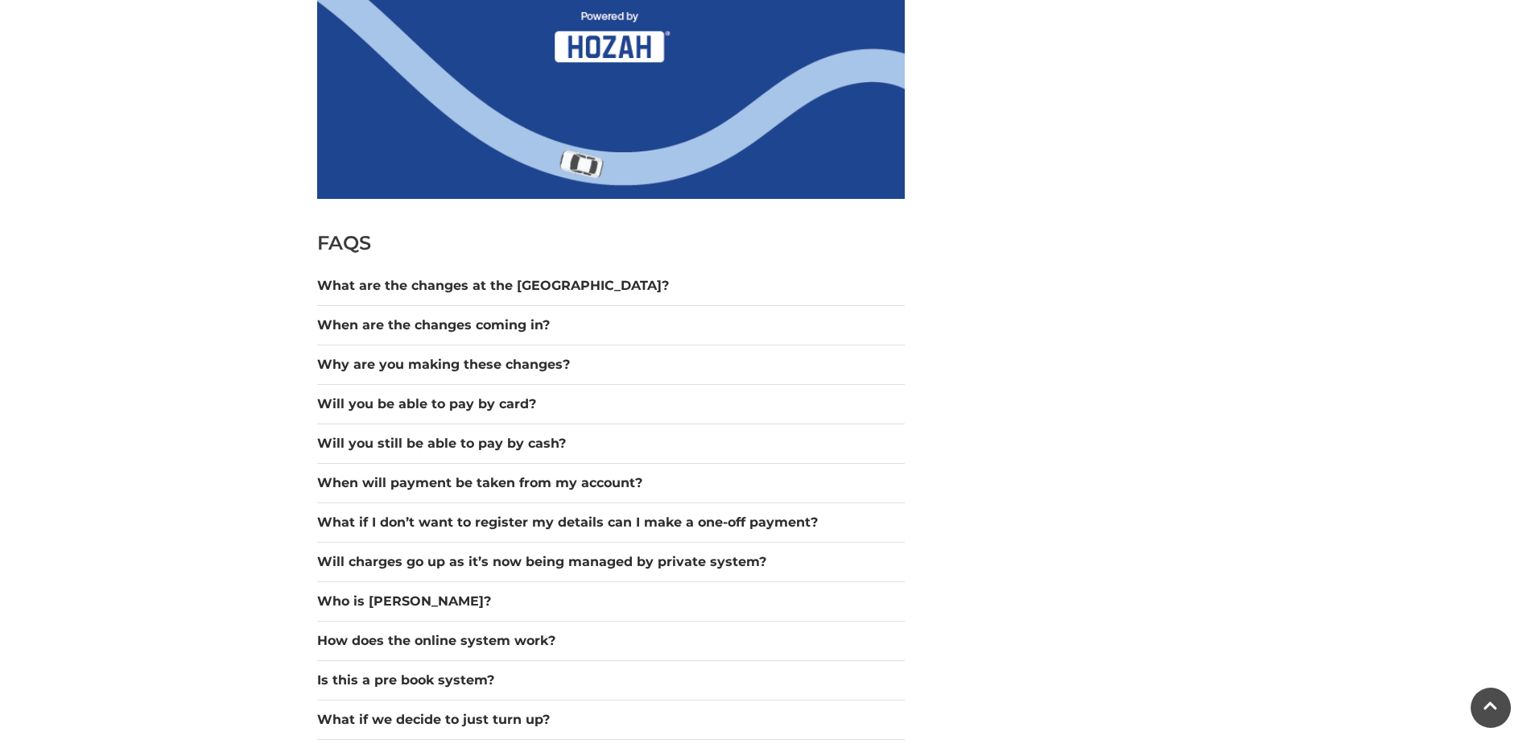
scroll to position [1207, 0]
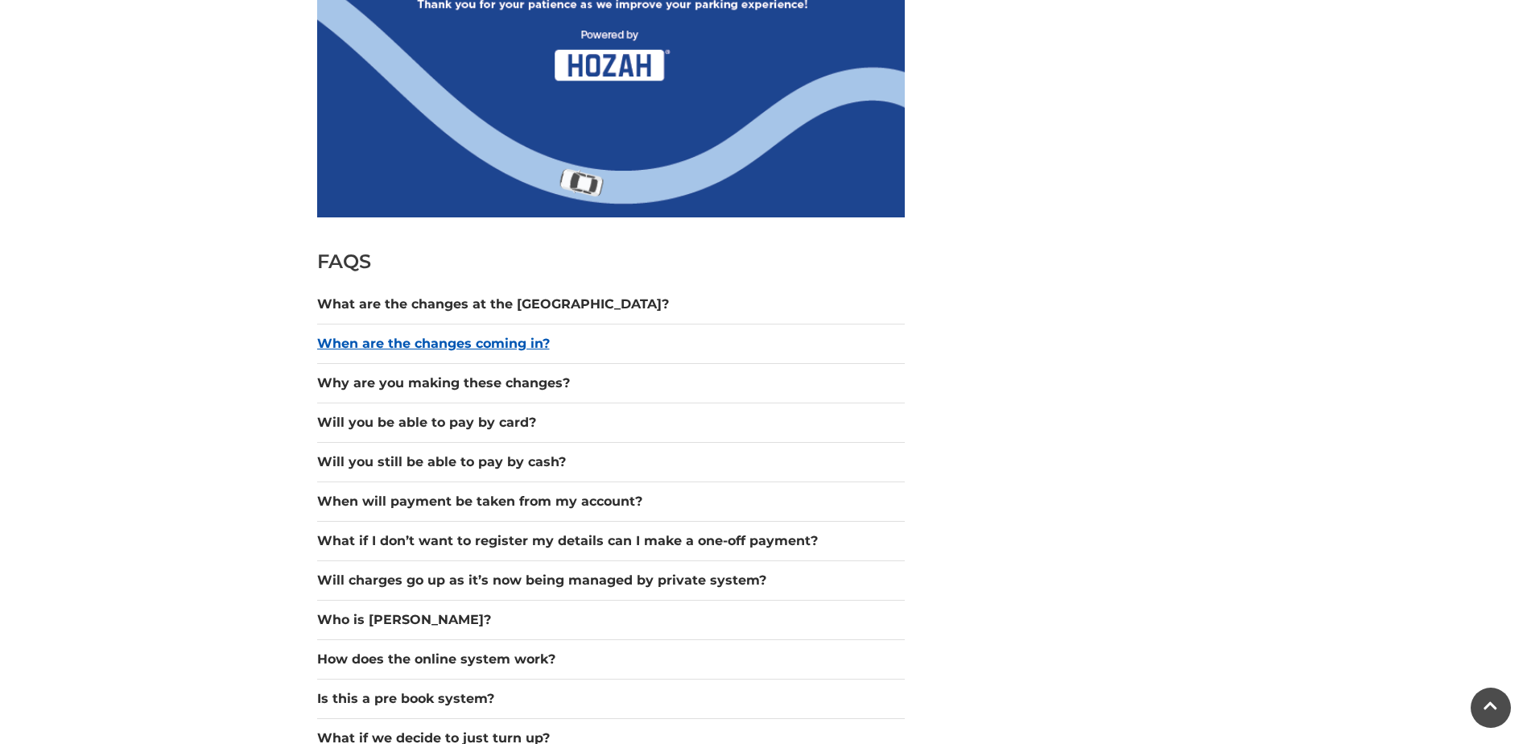
click at [406, 344] on button "When are the changes coming in?" at bounding box center [610, 343] width 587 height 19
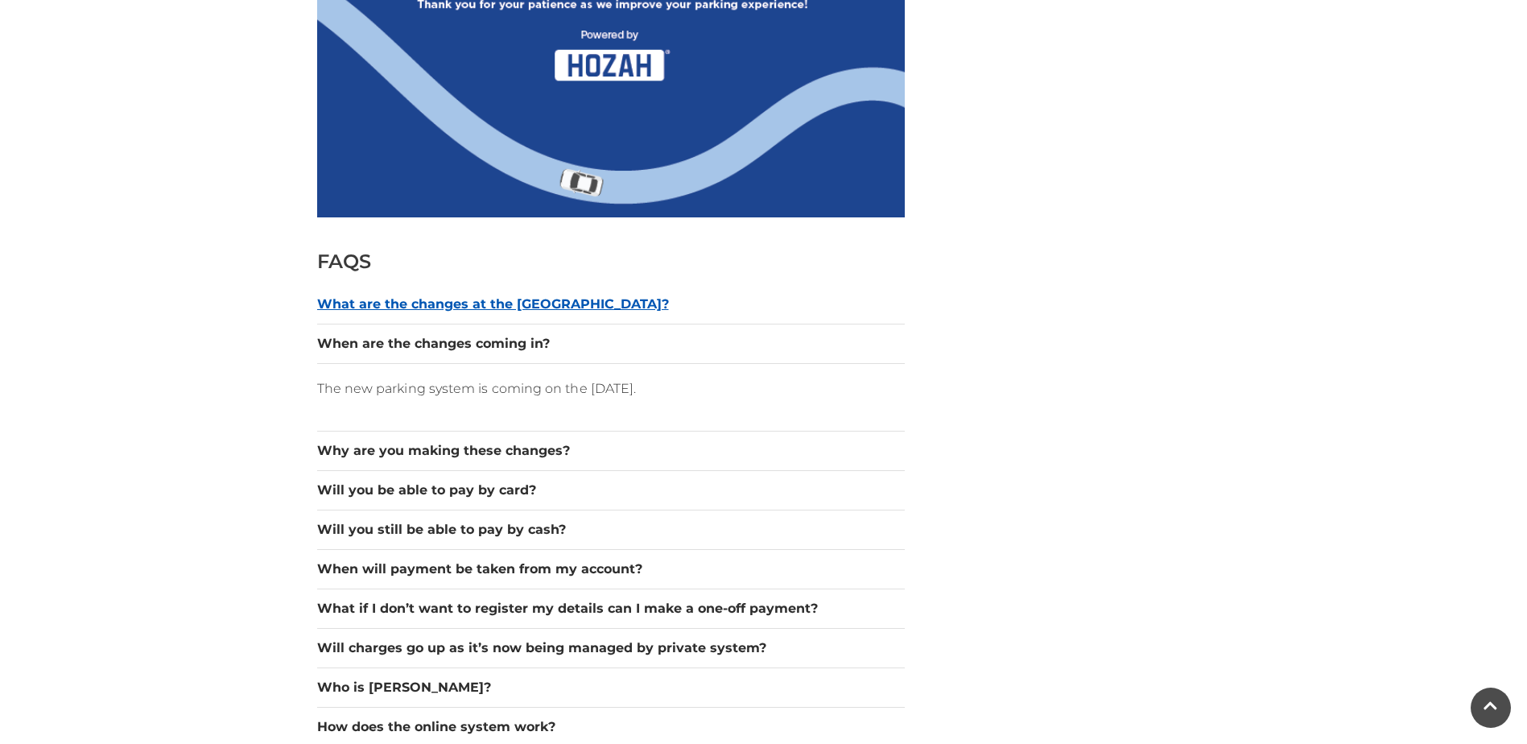
click at [381, 296] on button "What are the changes at the car park?" at bounding box center [610, 304] width 587 height 19
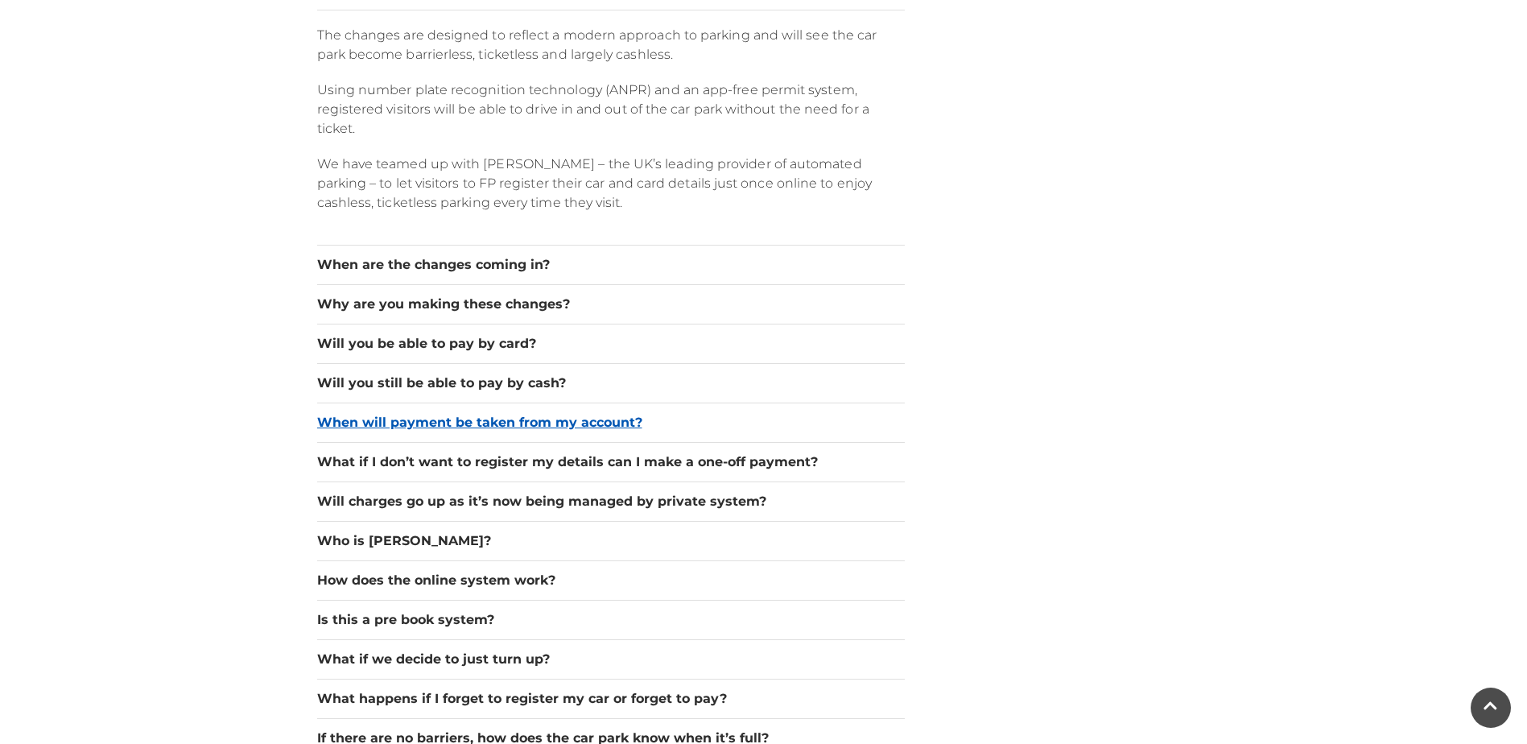
scroll to position [1529, 0]
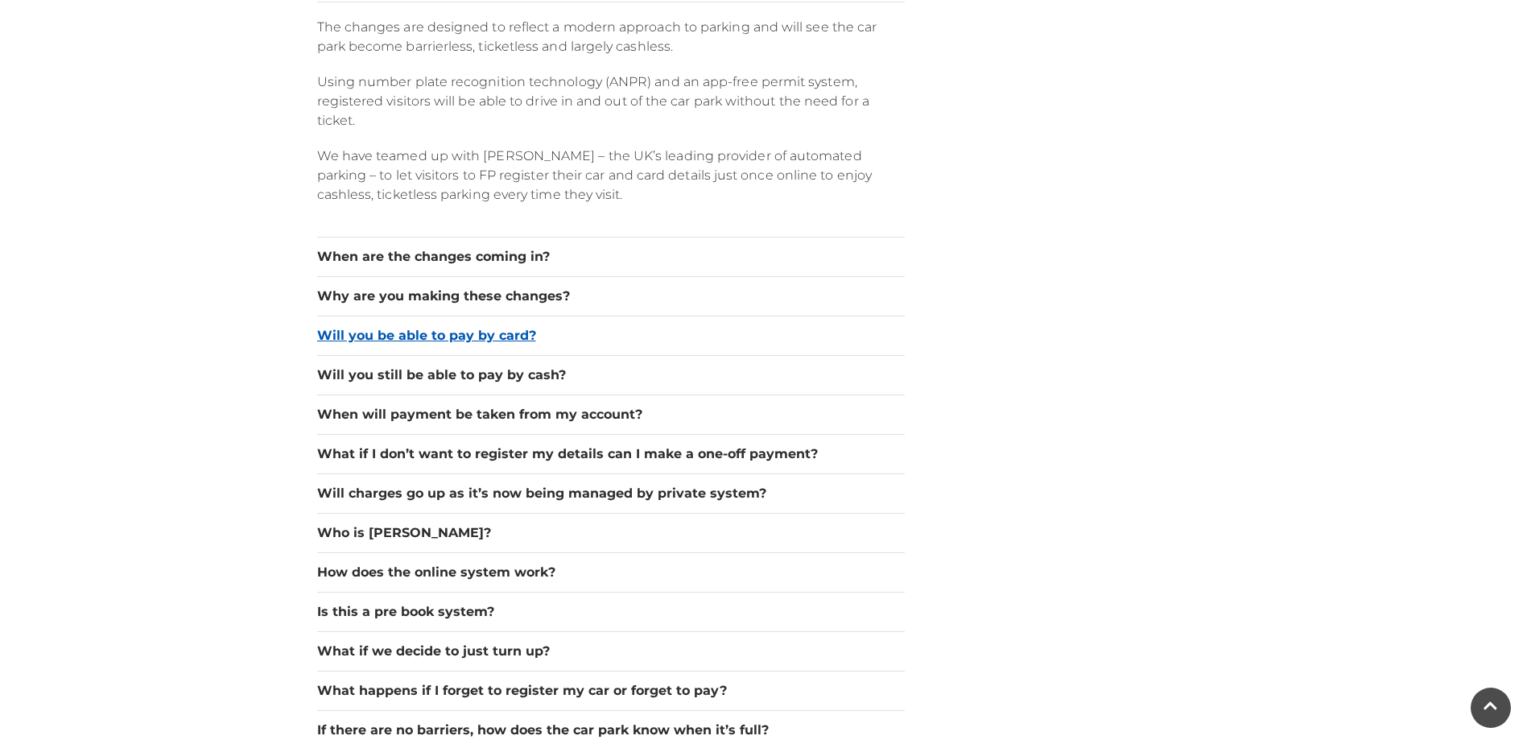
click at [435, 344] on button "Will you be able to pay by card?" at bounding box center [610, 335] width 587 height 19
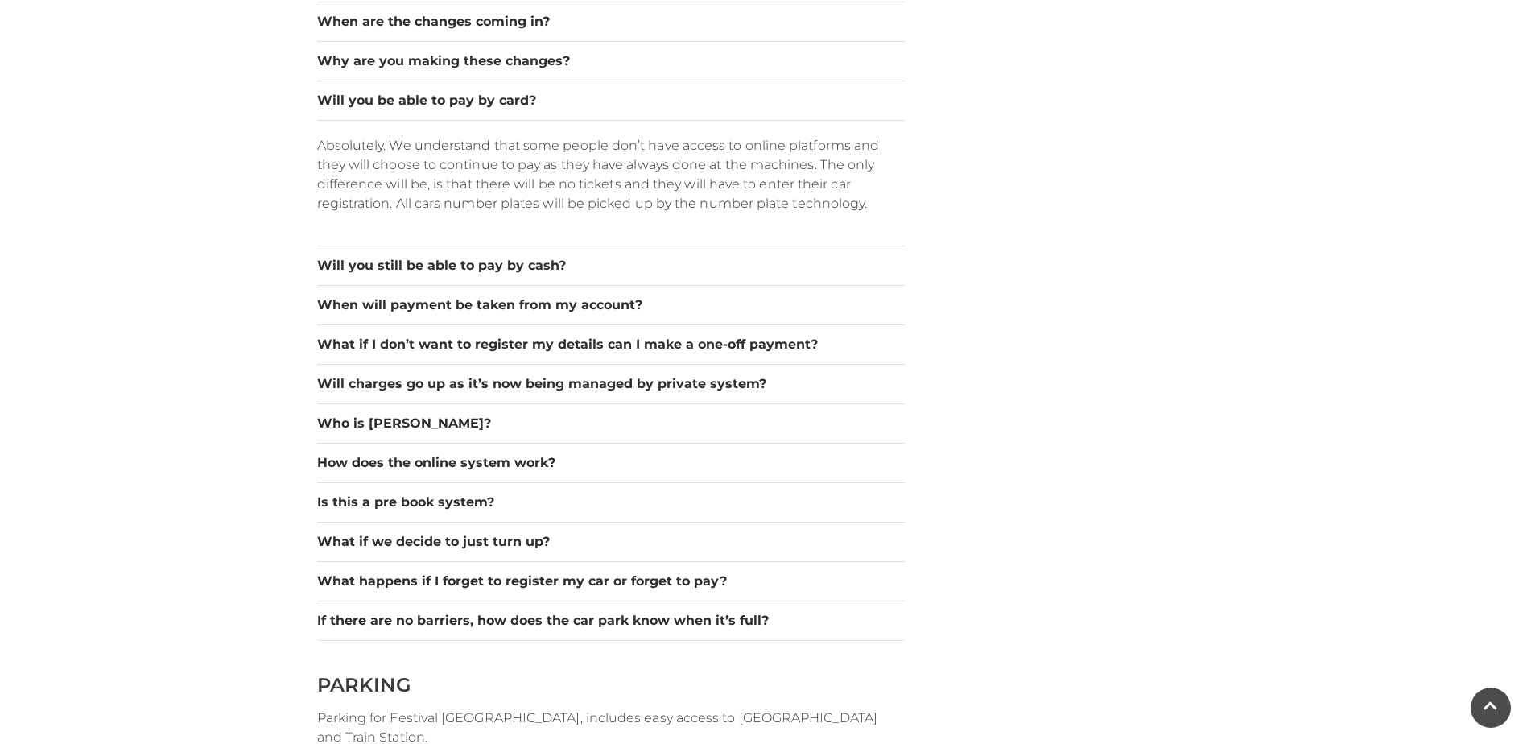
click at [494, 275] on div "Will you still be able to pay by cash?" at bounding box center [610, 265] width 587 height 39
click at [421, 336] on button "What if I don’t want to register my details can I make a one-off payment?" at bounding box center [610, 344] width 587 height 19
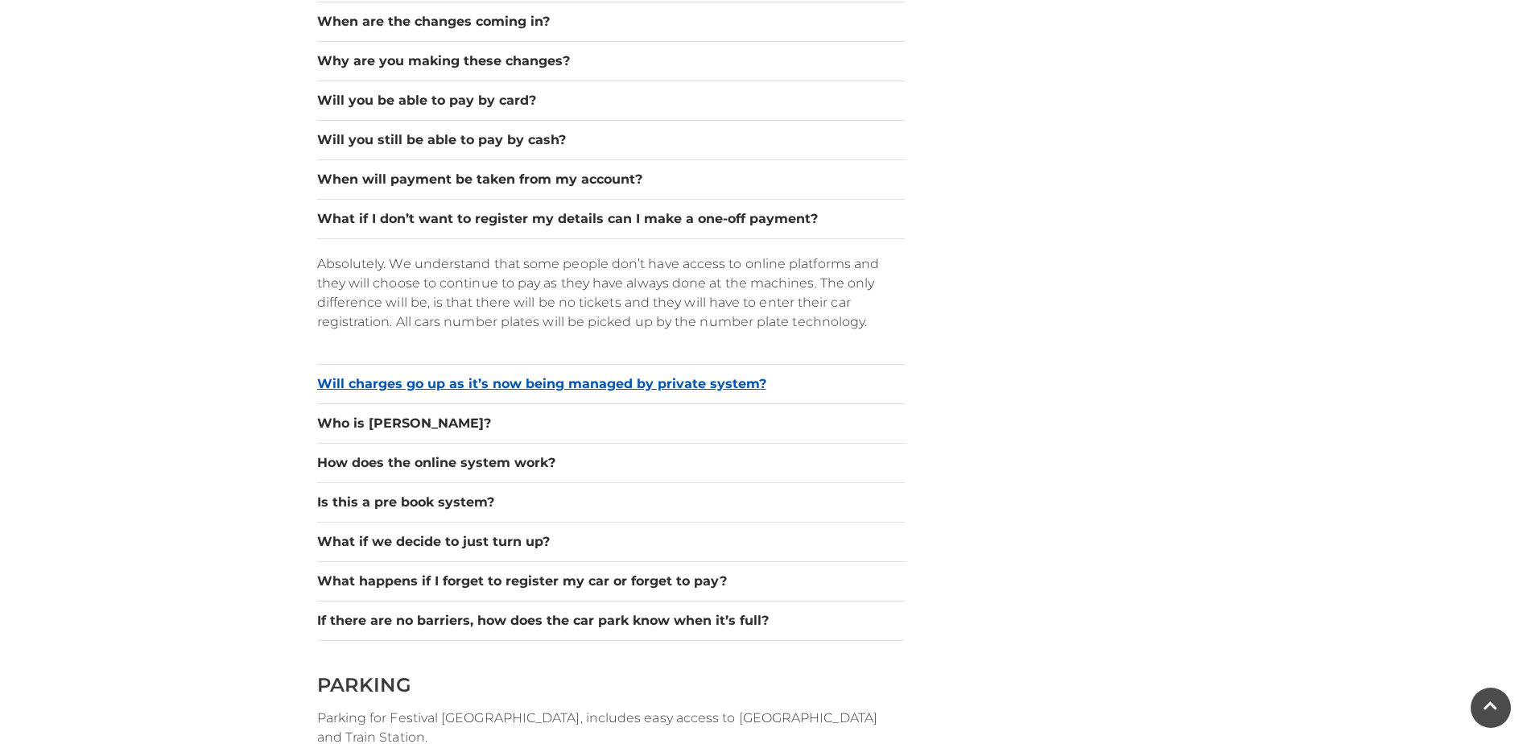
click at [465, 390] on button "Will charges go up as it’s now being managed by private system?" at bounding box center [610, 383] width 587 height 19
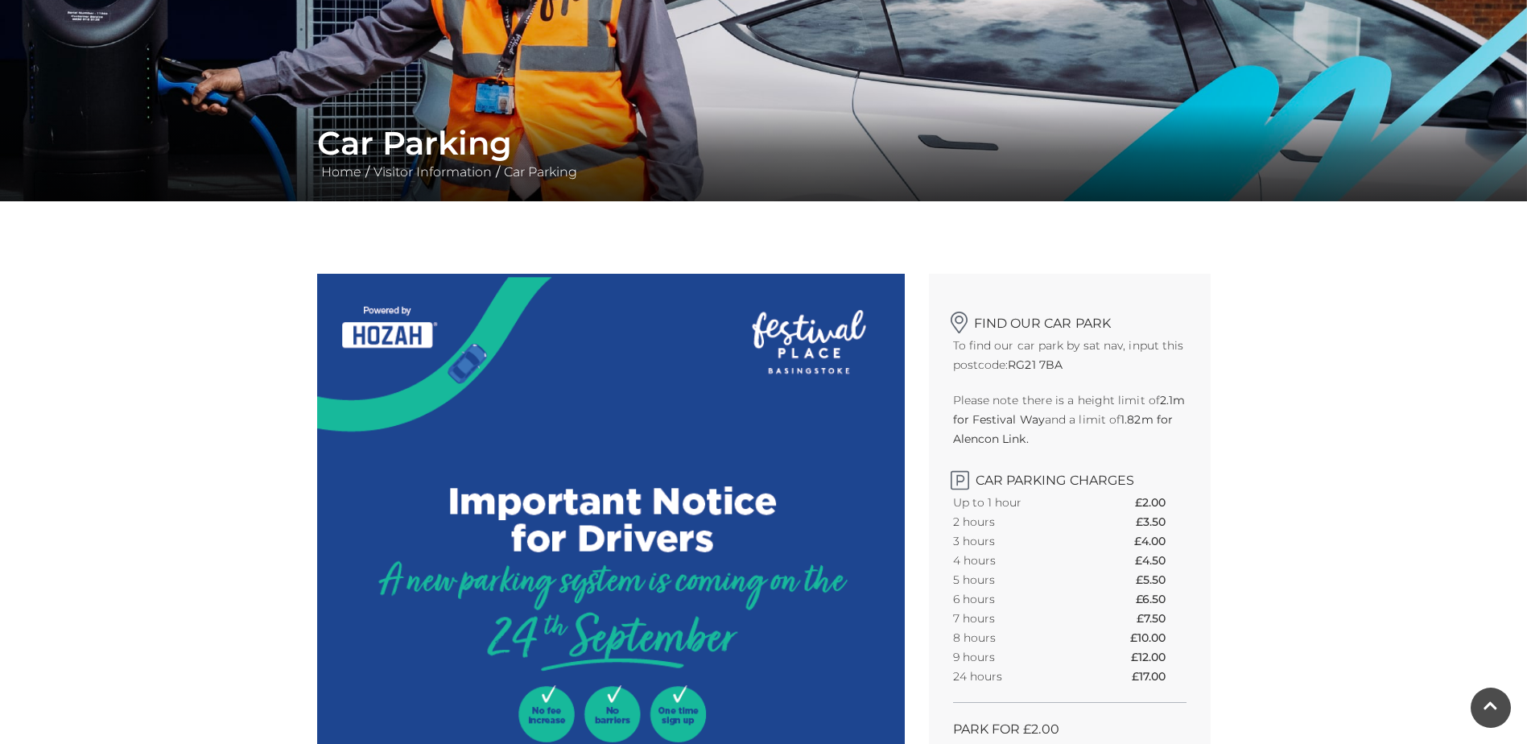
scroll to position [80, 0]
